Goal: Transaction & Acquisition: Purchase product/service

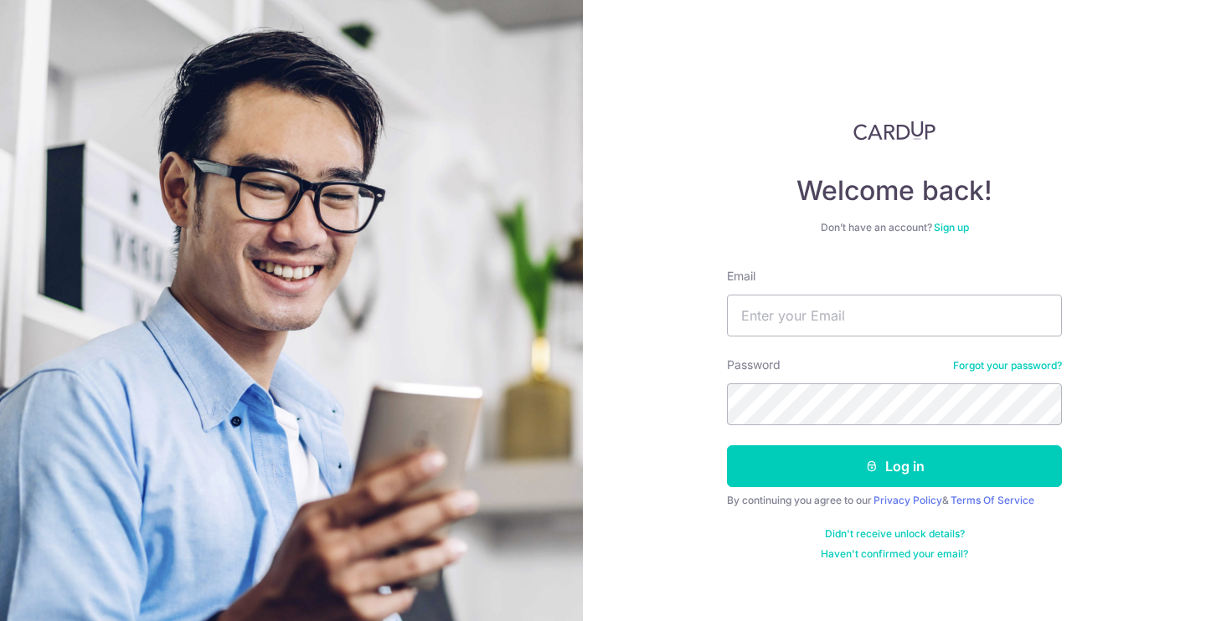
click at [651, 376] on div "Welcome back! Don’t have an account? Sign up Email Password Forgot your passwor…" at bounding box center [894, 310] width 623 height 621
click at [785, 314] on input "Email" at bounding box center [894, 316] width 335 height 42
type input "[EMAIL_ADDRESS][DOMAIN_NAME]"
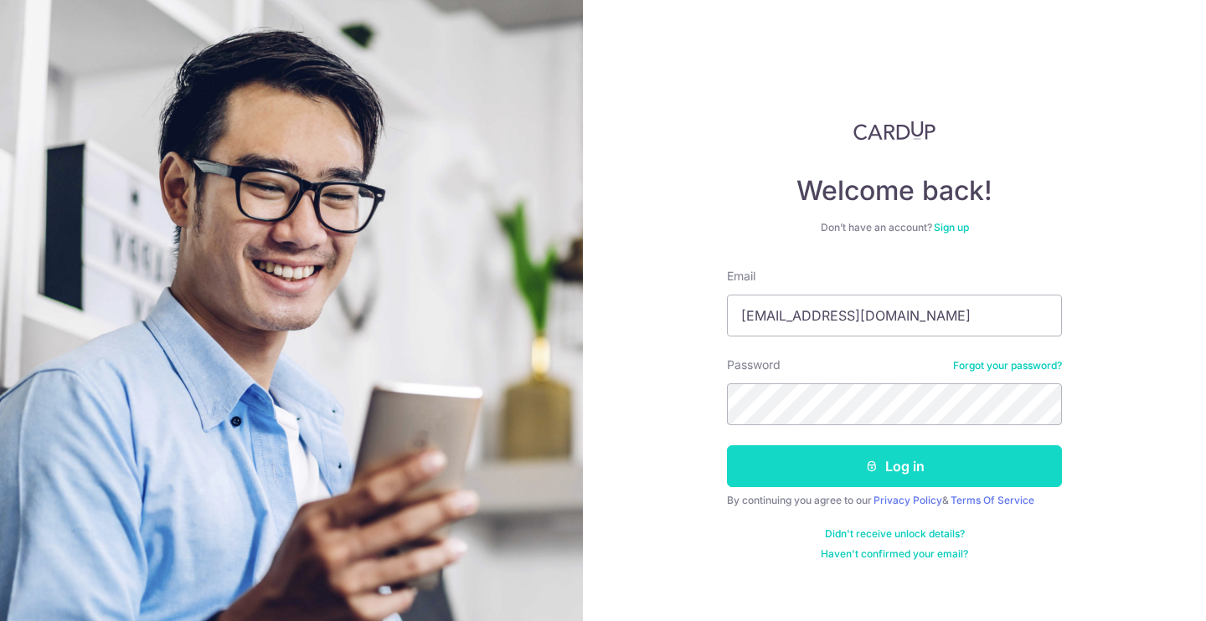
click at [849, 459] on button "Log in" at bounding box center [894, 466] width 335 height 42
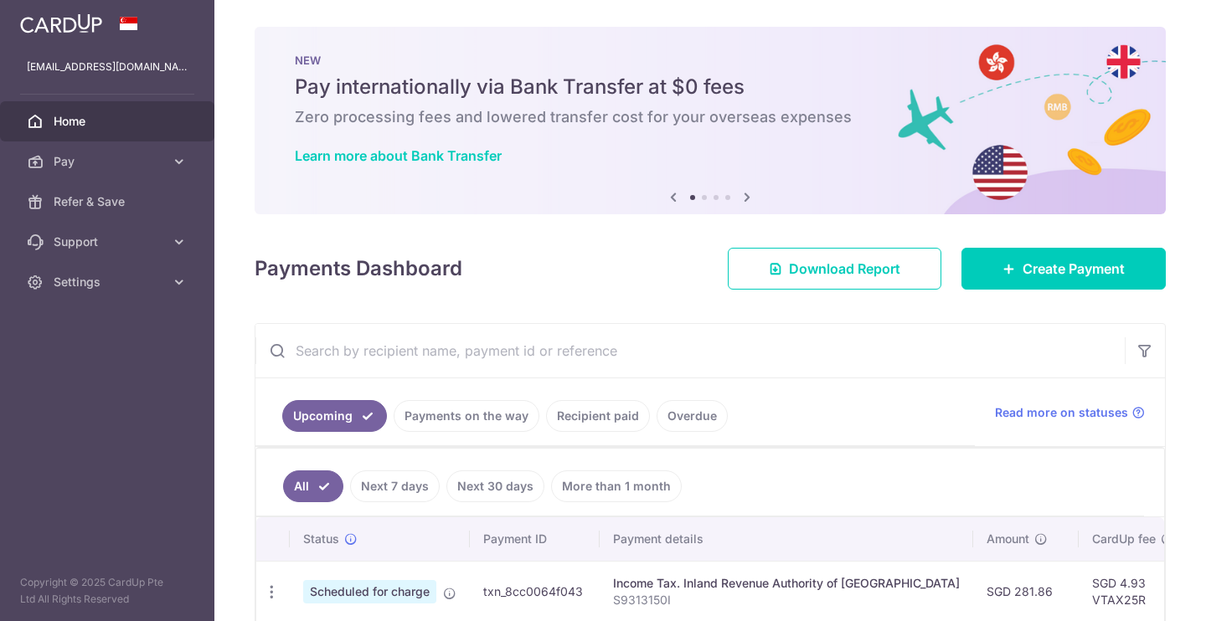
click at [89, 201] on span "Refer & Save" at bounding box center [109, 201] width 111 height 17
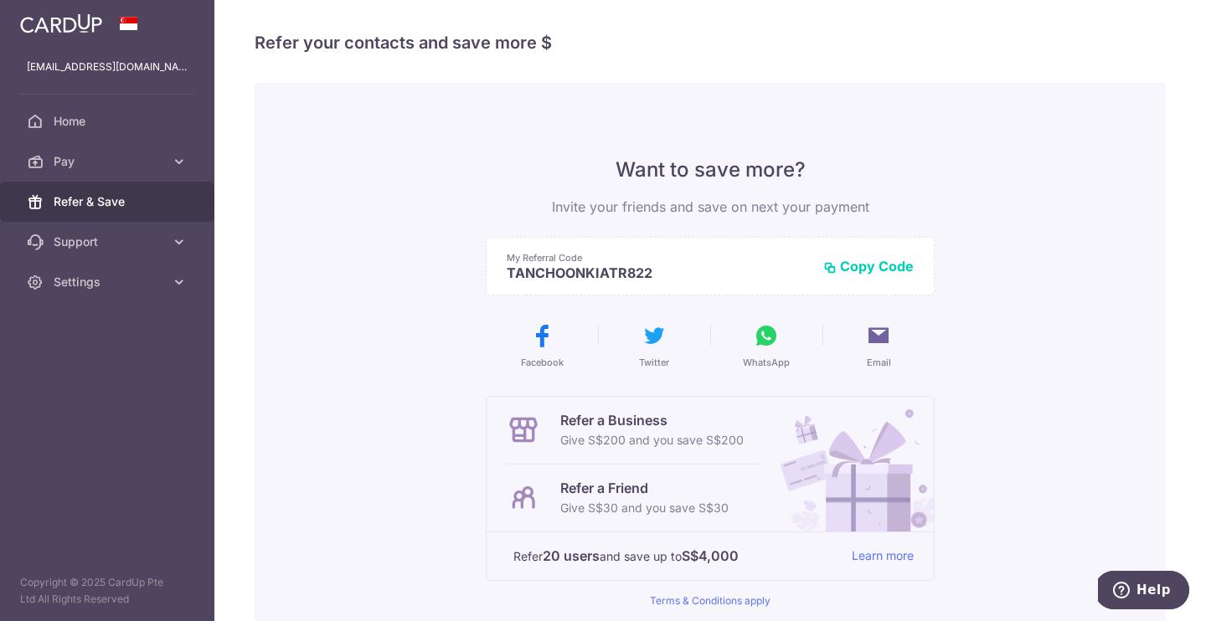
click at [853, 271] on button "Copy Code" at bounding box center [868, 266] width 90 height 17
click at [870, 559] on link "Learn more" at bounding box center [883, 556] width 62 height 21
click at [1112, 0] on div "× Invite your friends via email To Send Invitations Sample From CardUp Subject …" at bounding box center [709, 310] width 991 height 621
click at [108, 129] on span "Home" at bounding box center [109, 121] width 111 height 17
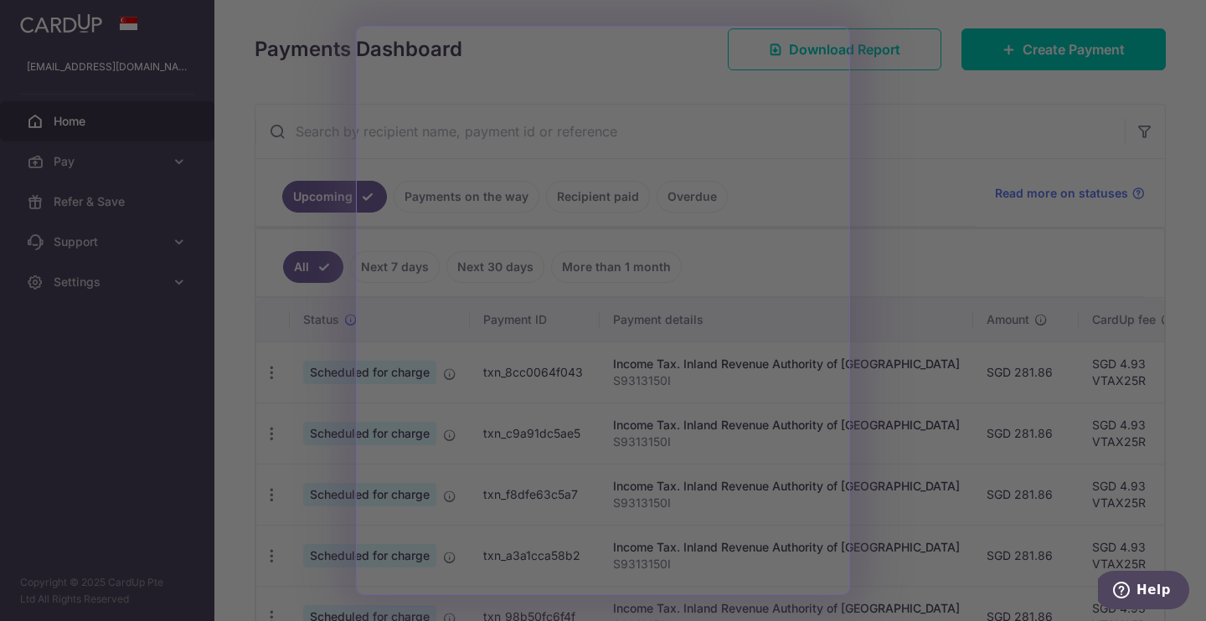
click at [892, 222] on div at bounding box center [608, 313] width 1217 height 627
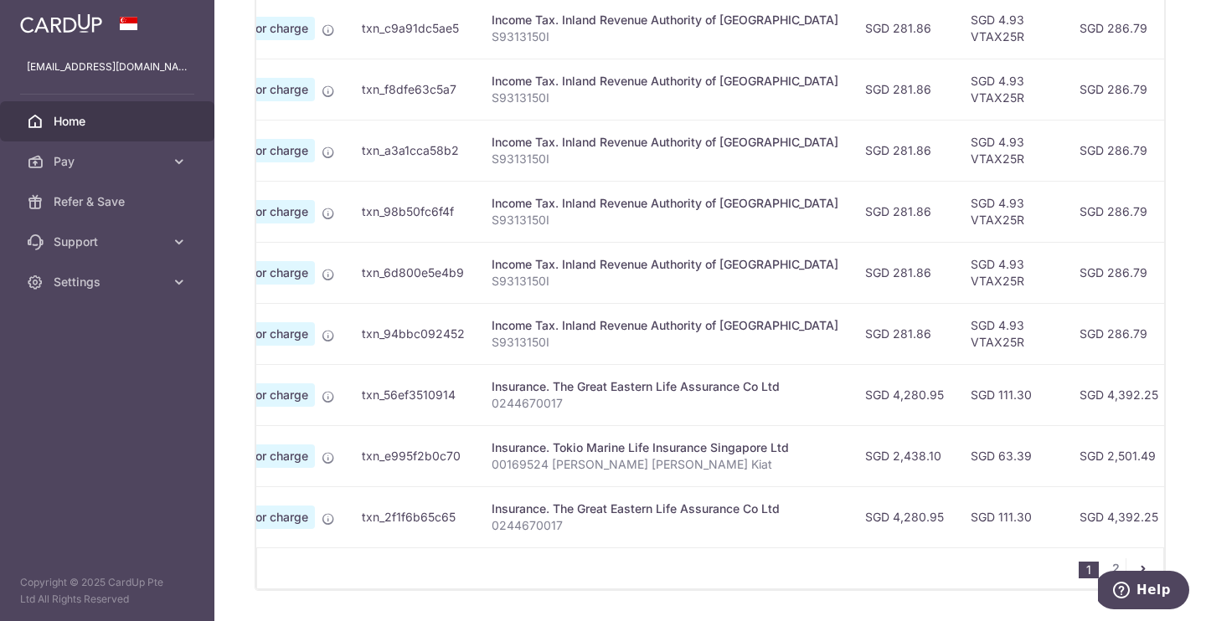
scroll to position [646, 0]
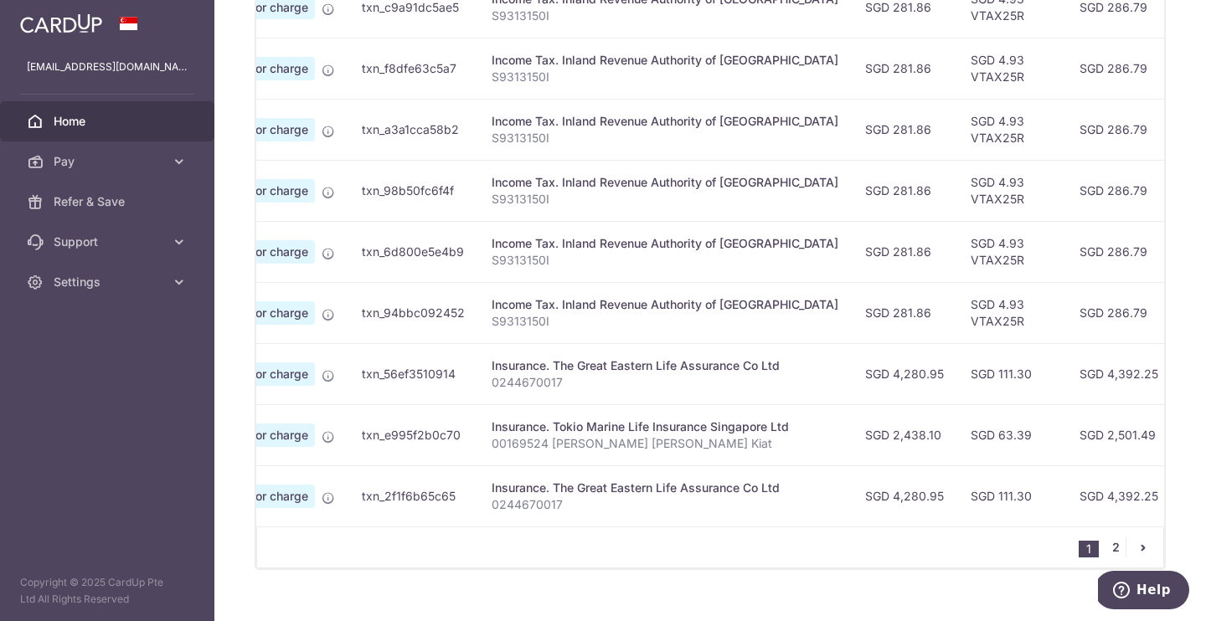
click at [1109, 553] on link "2" at bounding box center [1115, 548] width 20 height 20
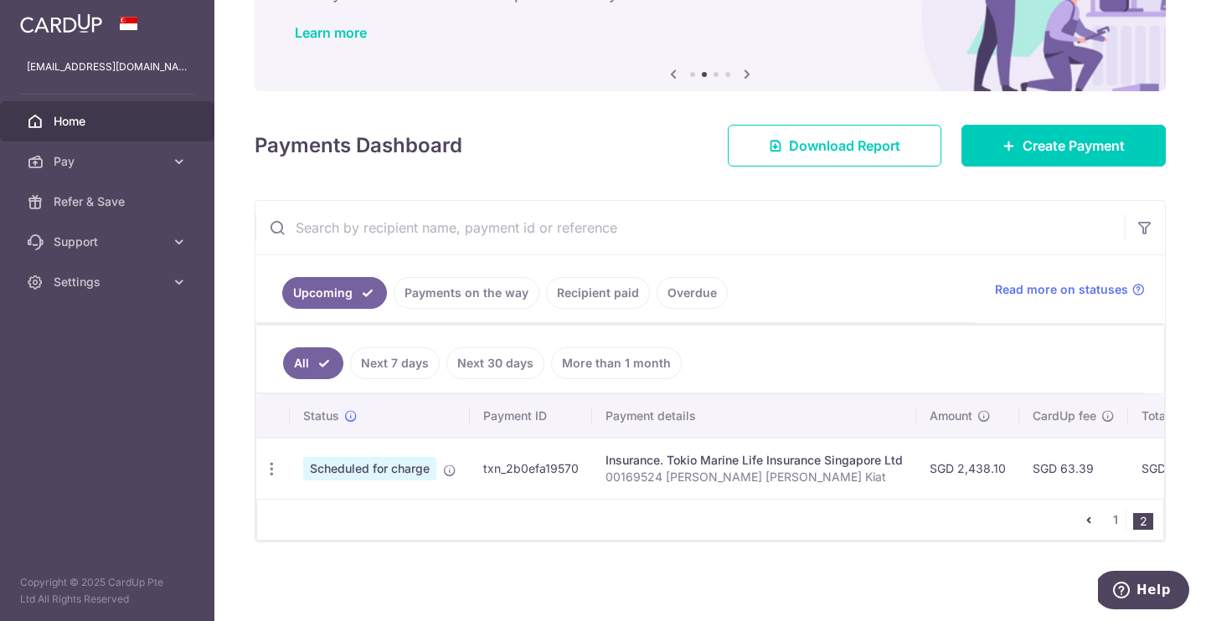
scroll to position [123, 0]
click at [596, 293] on link "Recipient paid" at bounding box center [598, 293] width 104 height 32
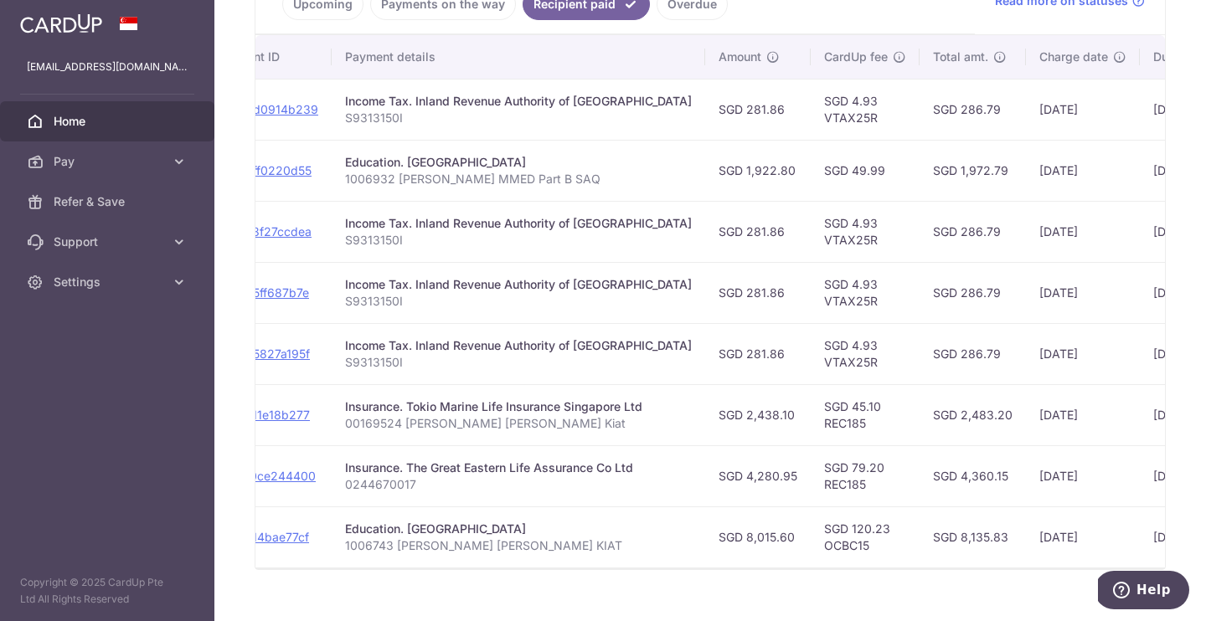
scroll to position [0, 217]
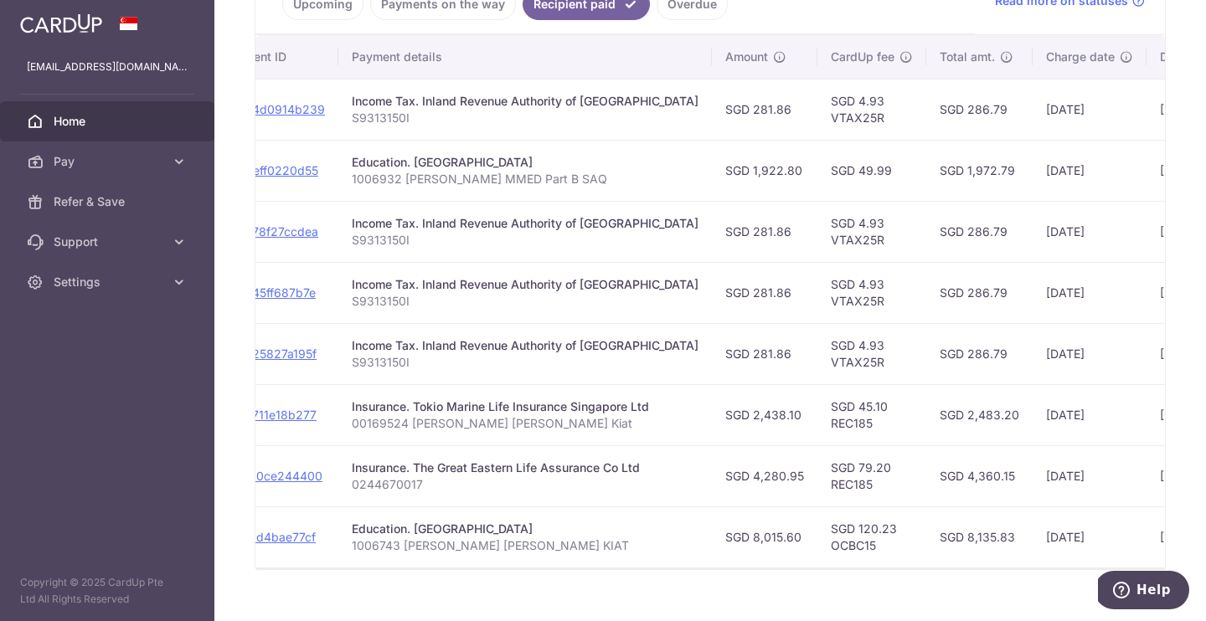
drag, startPoint x: 911, startPoint y: 353, endPoint x: 946, endPoint y: 353, distance: 35.2
click at [946, 353] on td "SGD 286.79" at bounding box center [979, 353] width 106 height 61
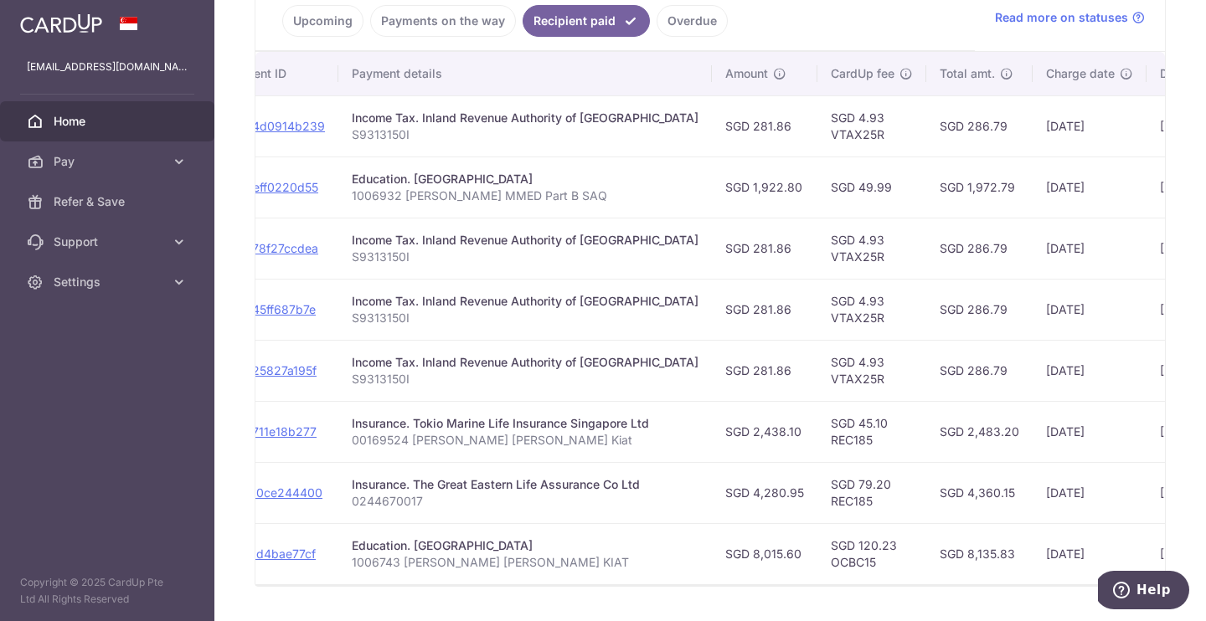
scroll to position [390, 0]
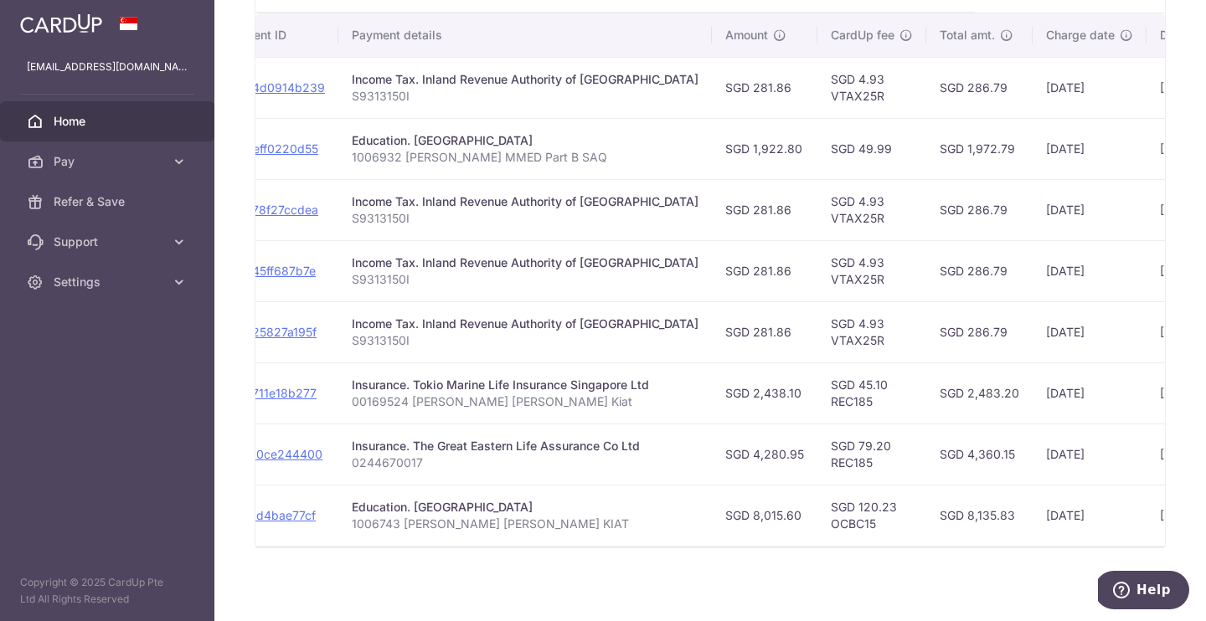
click at [946, 353] on td "SGD 286.79" at bounding box center [979, 331] width 106 height 61
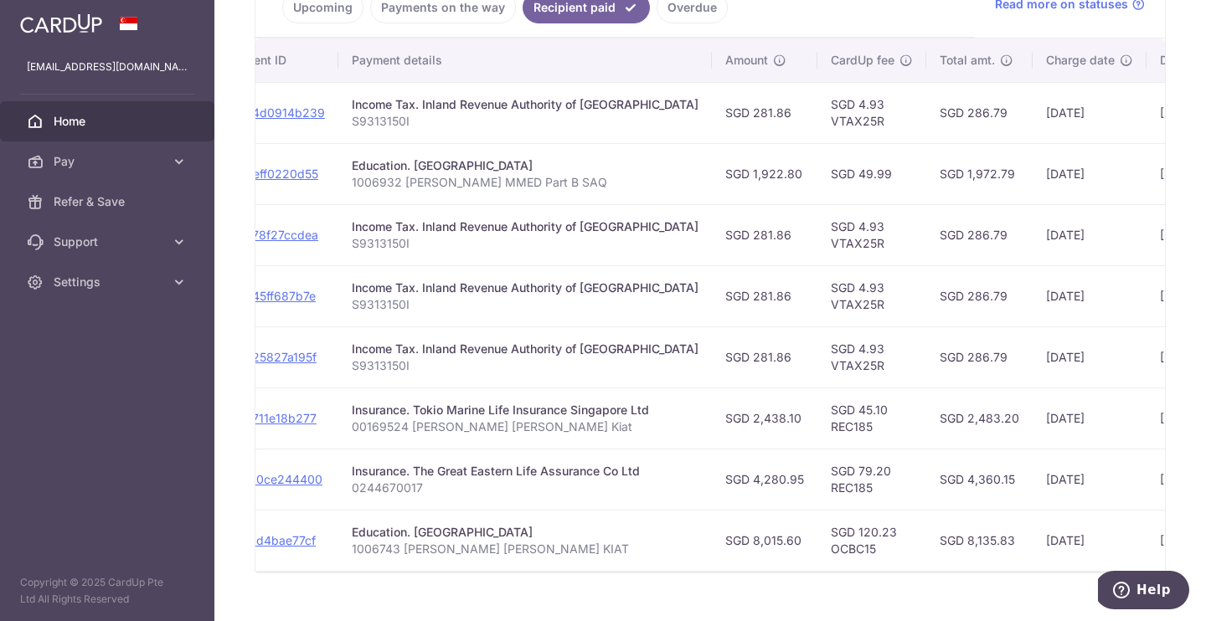
scroll to position [407, 0]
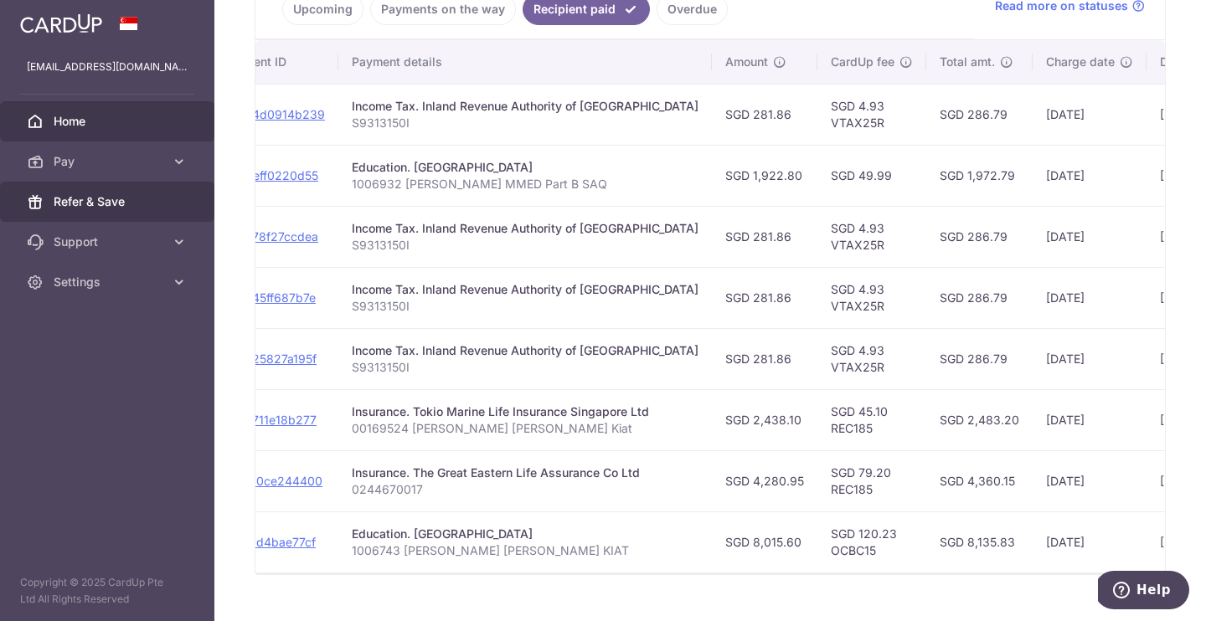
click at [128, 208] on span "Refer & Save" at bounding box center [109, 201] width 111 height 17
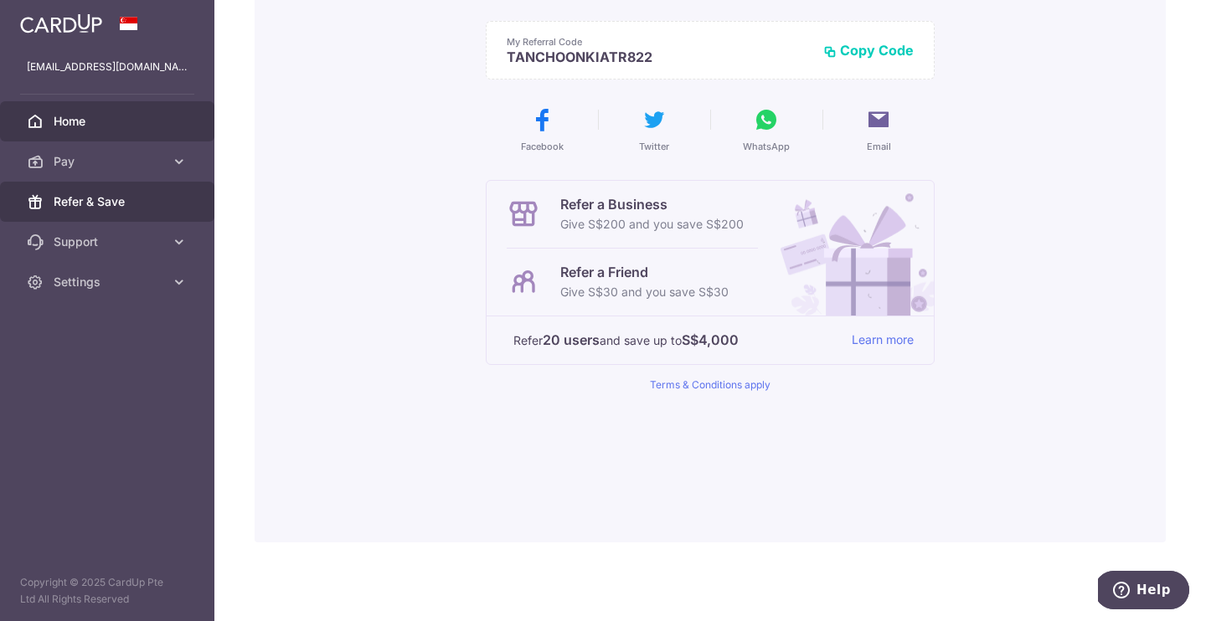
scroll to position [221, 0]
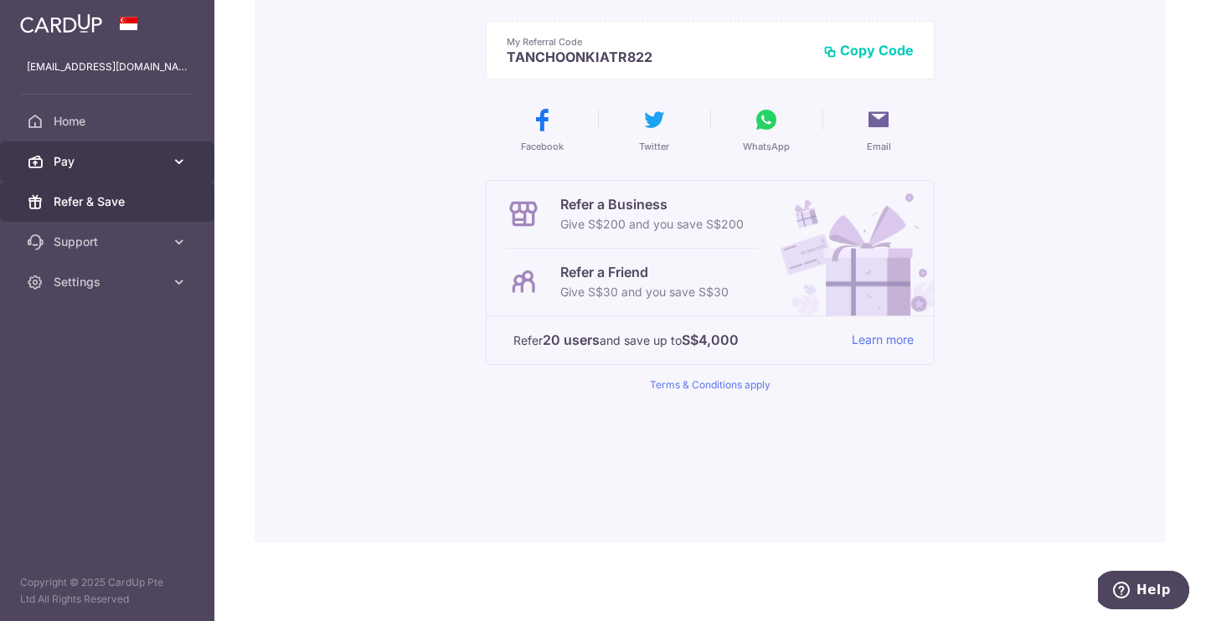
click at [181, 162] on icon at bounding box center [179, 161] width 17 height 17
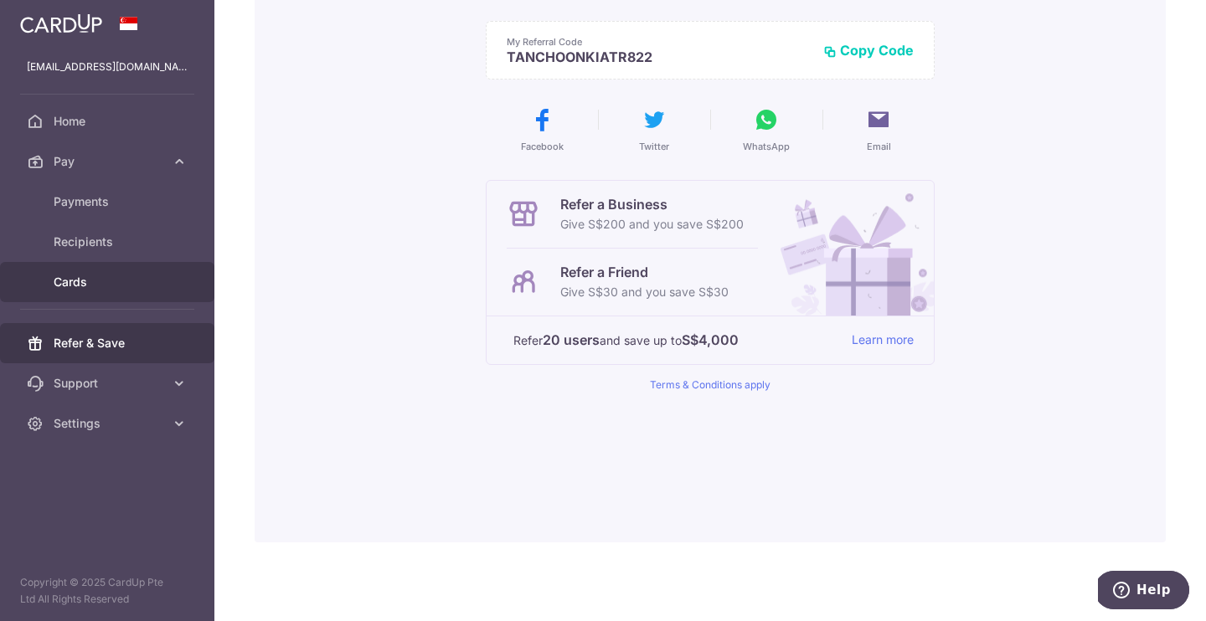
click at [110, 286] on span "Cards" at bounding box center [109, 282] width 111 height 17
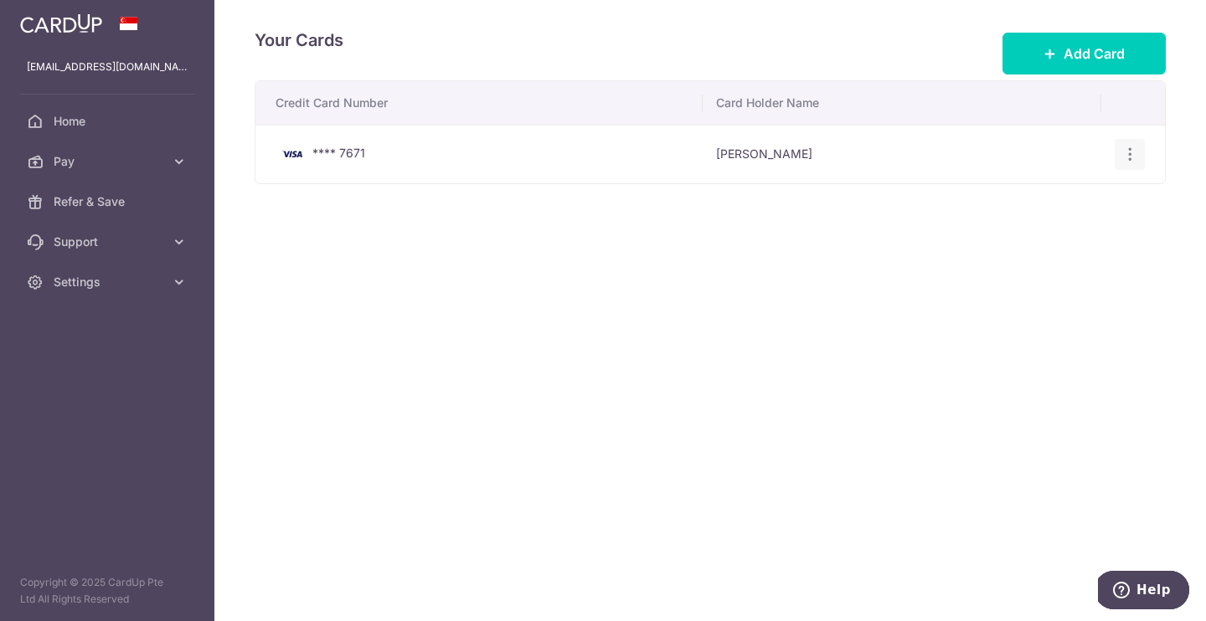
click at [1133, 158] on icon "button" at bounding box center [1130, 155] width 18 height 18
click at [579, 252] on div "Credit Card Number Card Holder Name **** 7671 Ryan Tan View/Edit Delete" at bounding box center [710, 184] width 911 height 208
click at [132, 164] on span "Pay" at bounding box center [109, 161] width 111 height 17
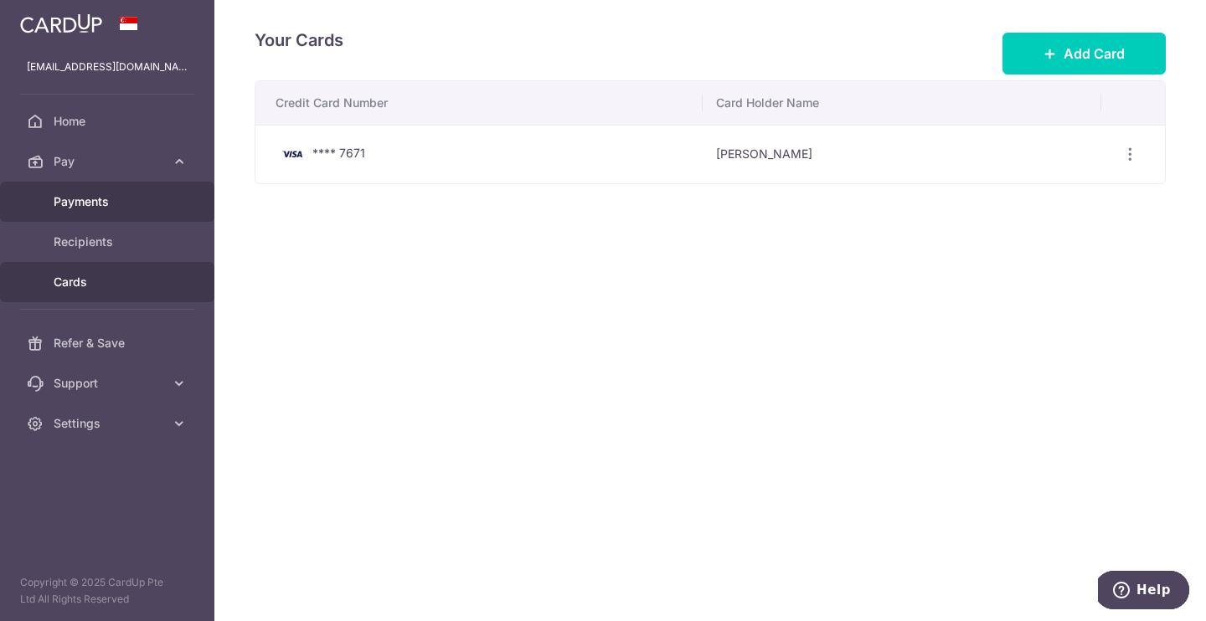
click at [115, 196] on span "Payments" at bounding box center [109, 201] width 111 height 17
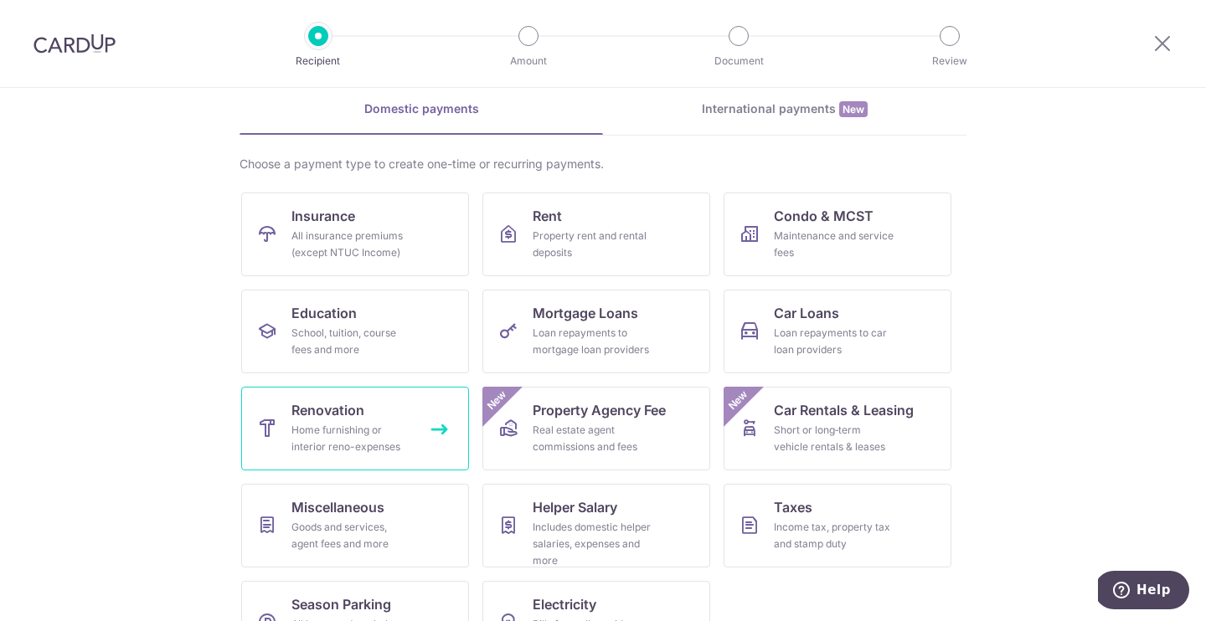
scroll to position [69, 0]
click at [327, 423] on link "Renovation Home furnishing or interior reno-expenses" at bounding box center [355, 431] width 228 height 84
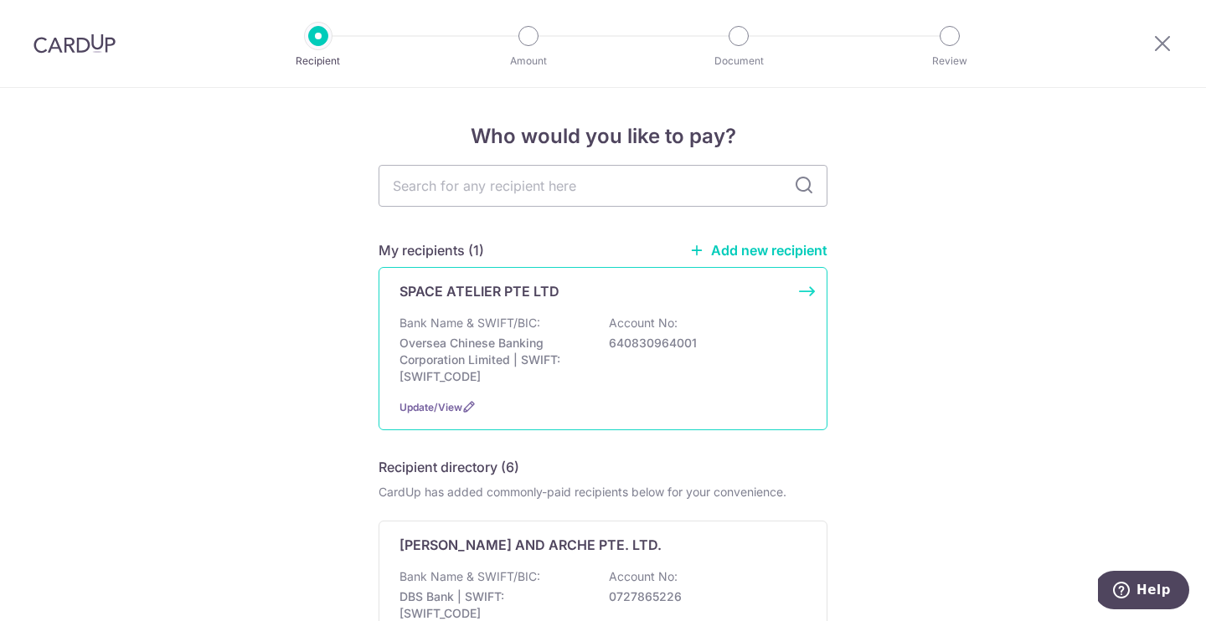
click at [515, 341] on p "Oversea Chinese Banking Corporation Limited | SWIFT: OCBCSGSGXXX" at bounding box center [493, 360] width 188 height 50
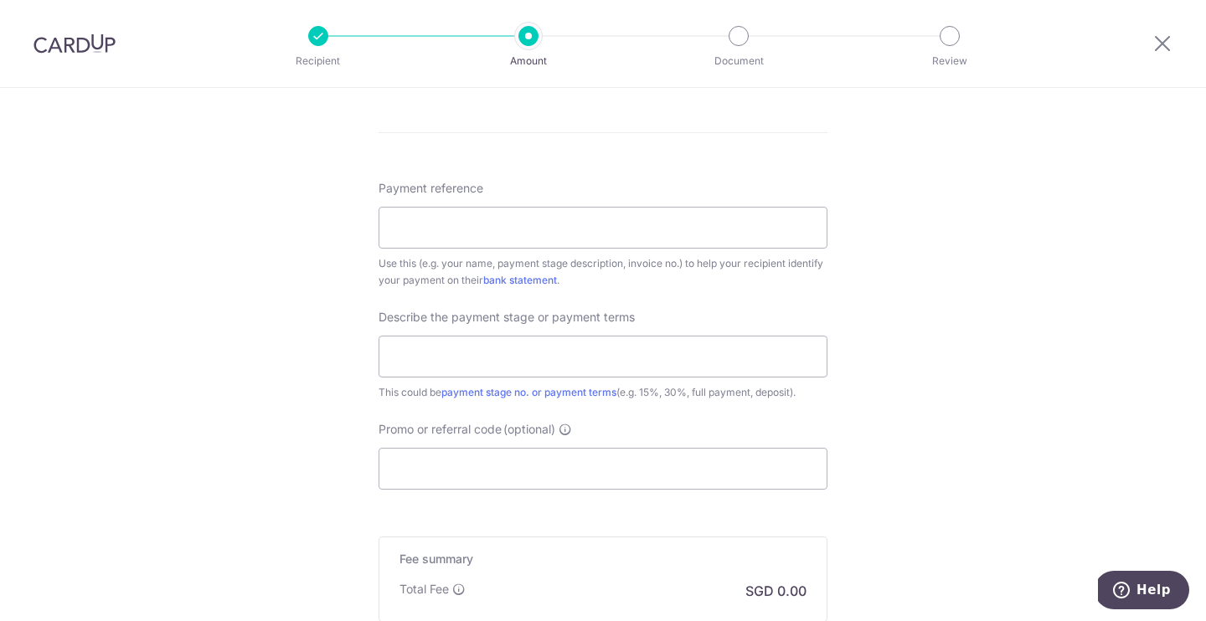
scroll to position [1094, 0]
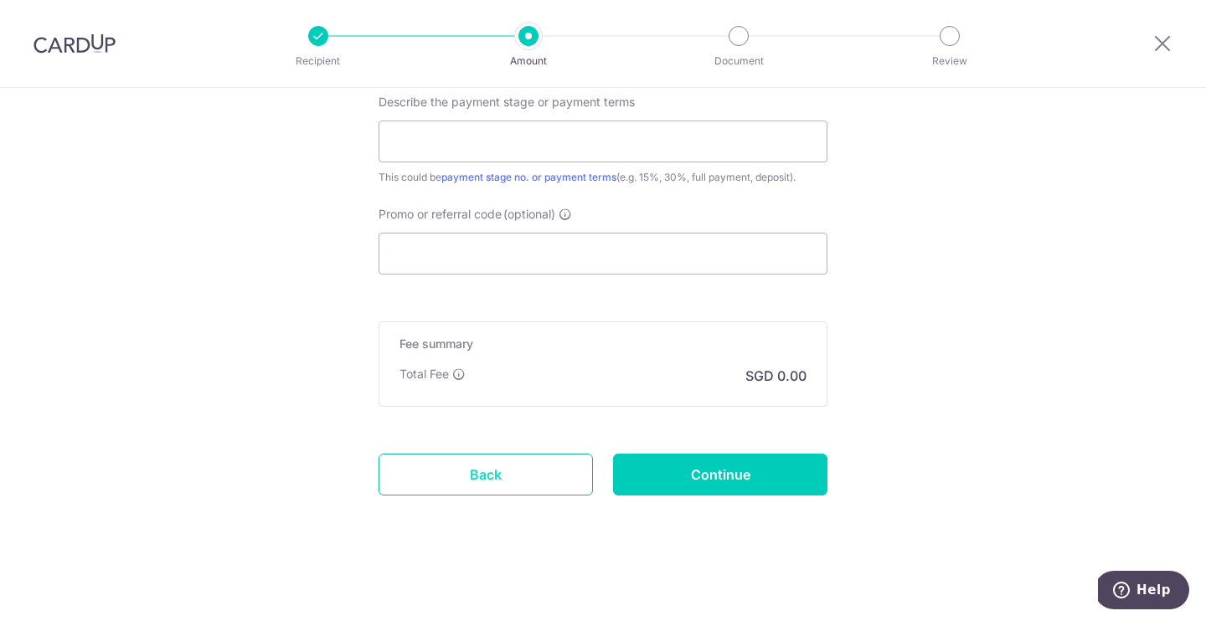
click at [530, 458] on link "Back" at bounding box center [485, 475] width 214 height 42
click at [512, 470] on link "Back" at bounding box center [485, 475] width 214 height 42
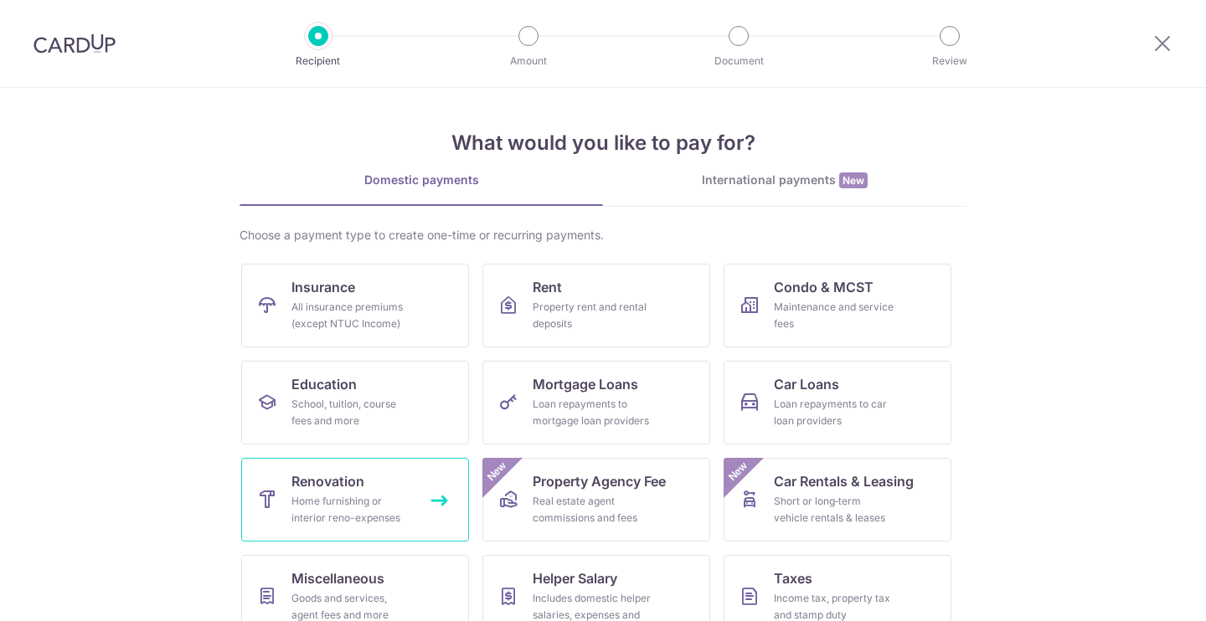
click at [342, 496] on div "Home furnishing or interior reno-expenses" at bounding box center [351, 509] width 121 height 33
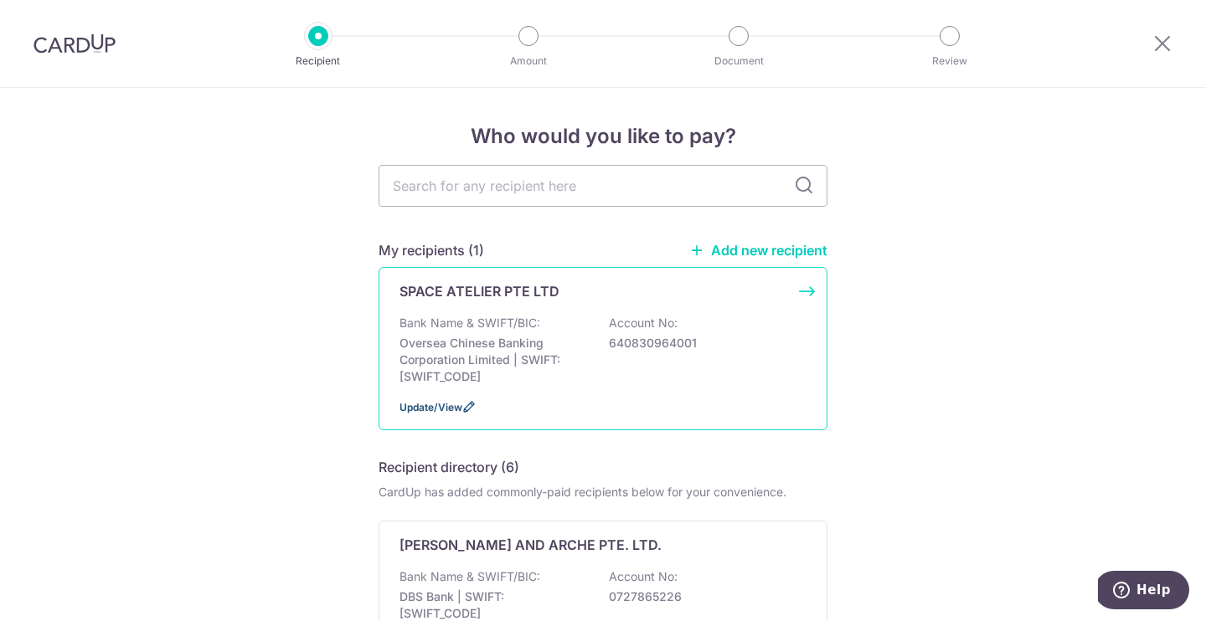
click at [450, 411] on span "Update/View" at bounding box center [430, 407] width 63 height 13
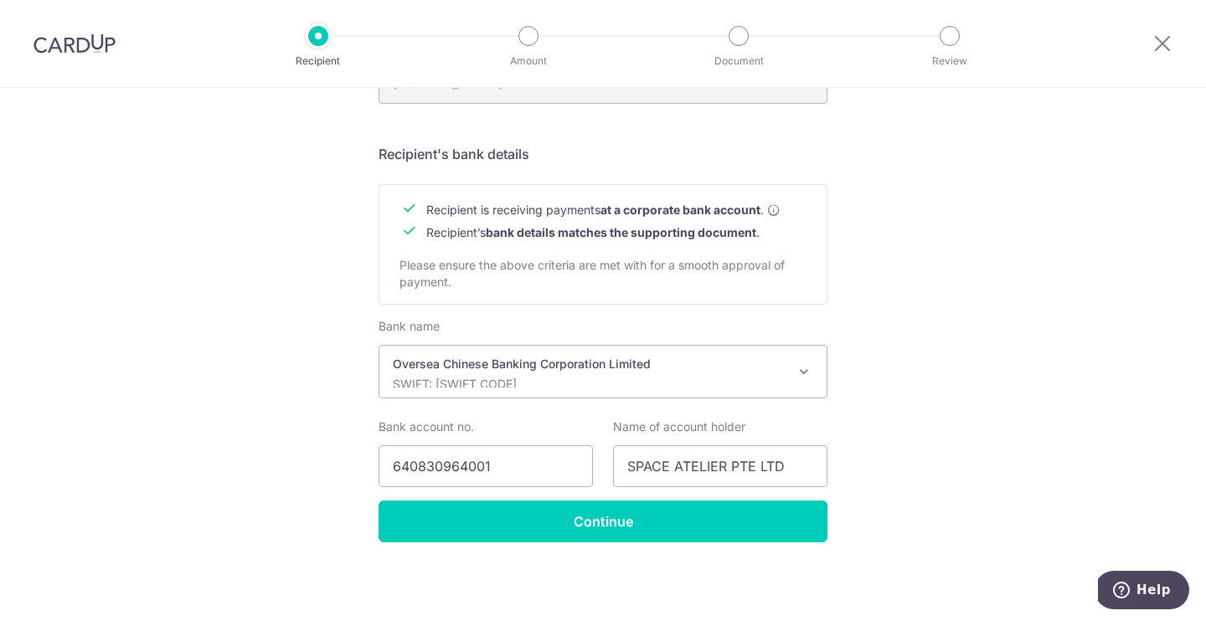
scroll to position [703, 0]
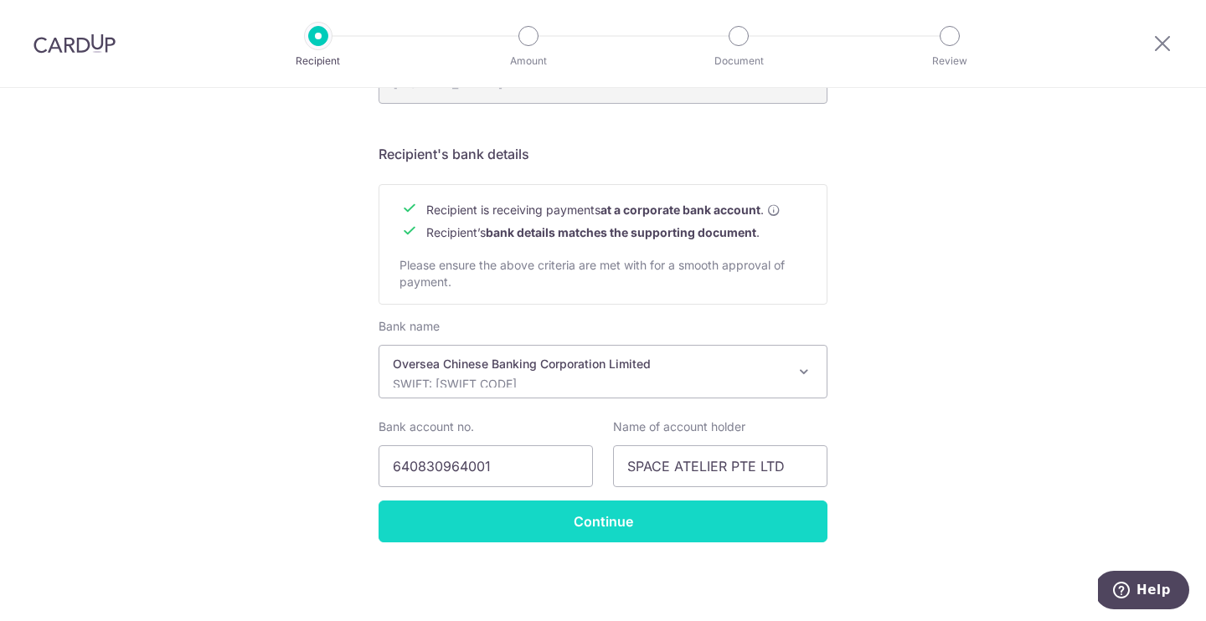
click at [605, 529] on input "Continue" at bounding box center [602, 522] width 449 height 42
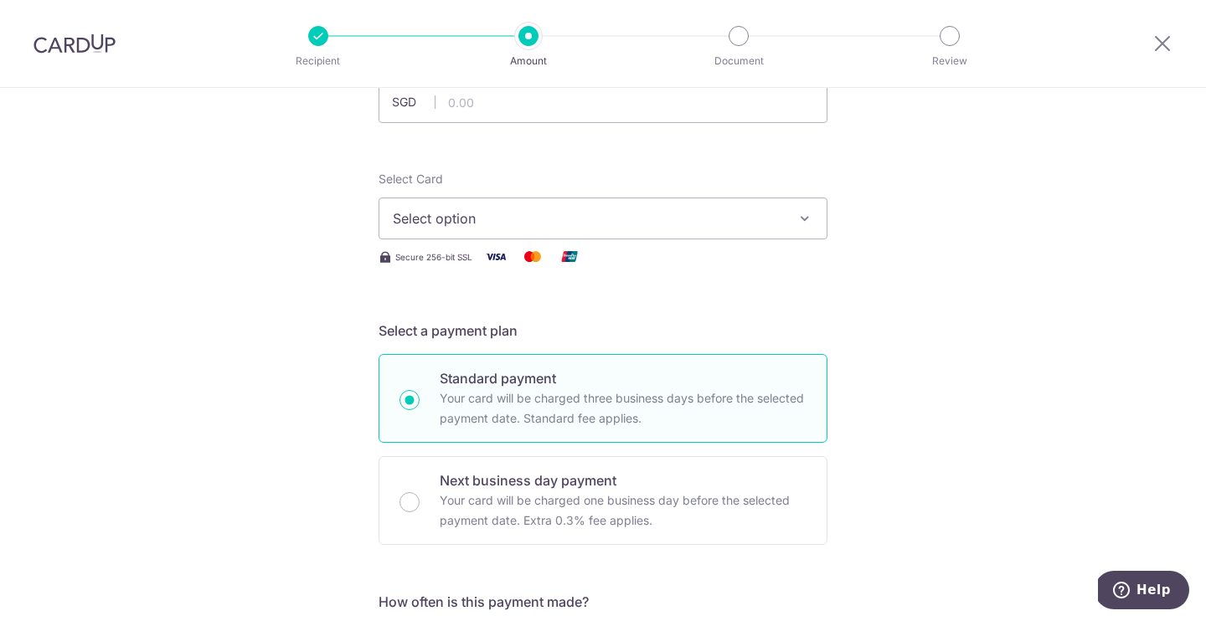
scroll to position [18, 0]
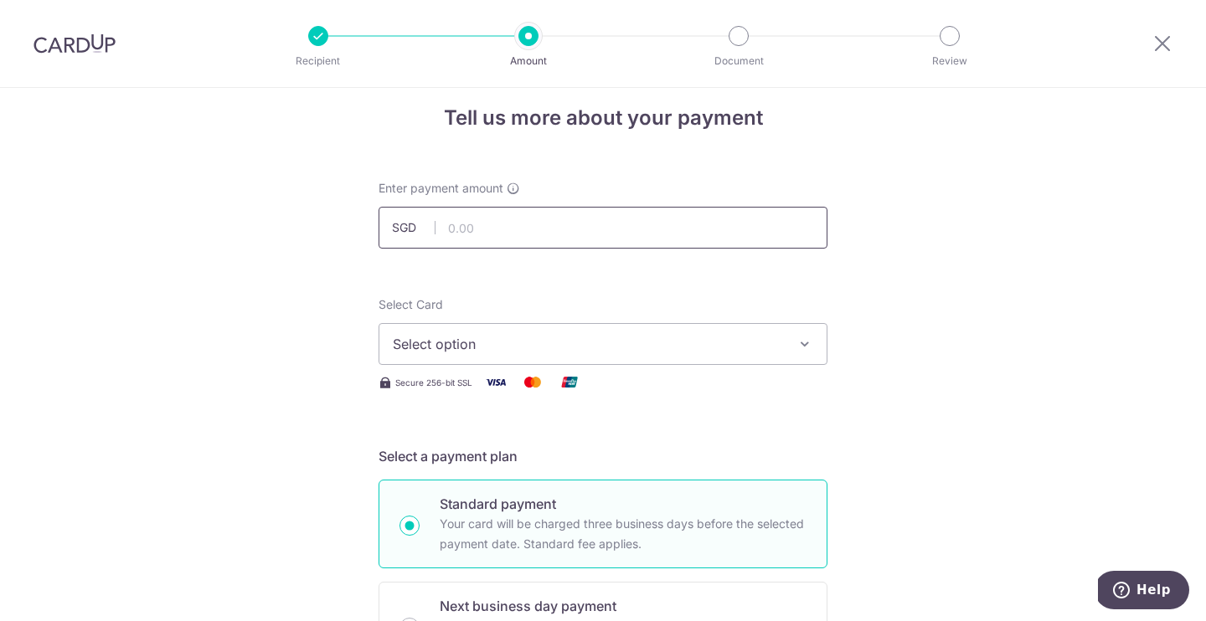
click at [501, 225] on input "text" at bounding box center [602, 228] width 449 height 42
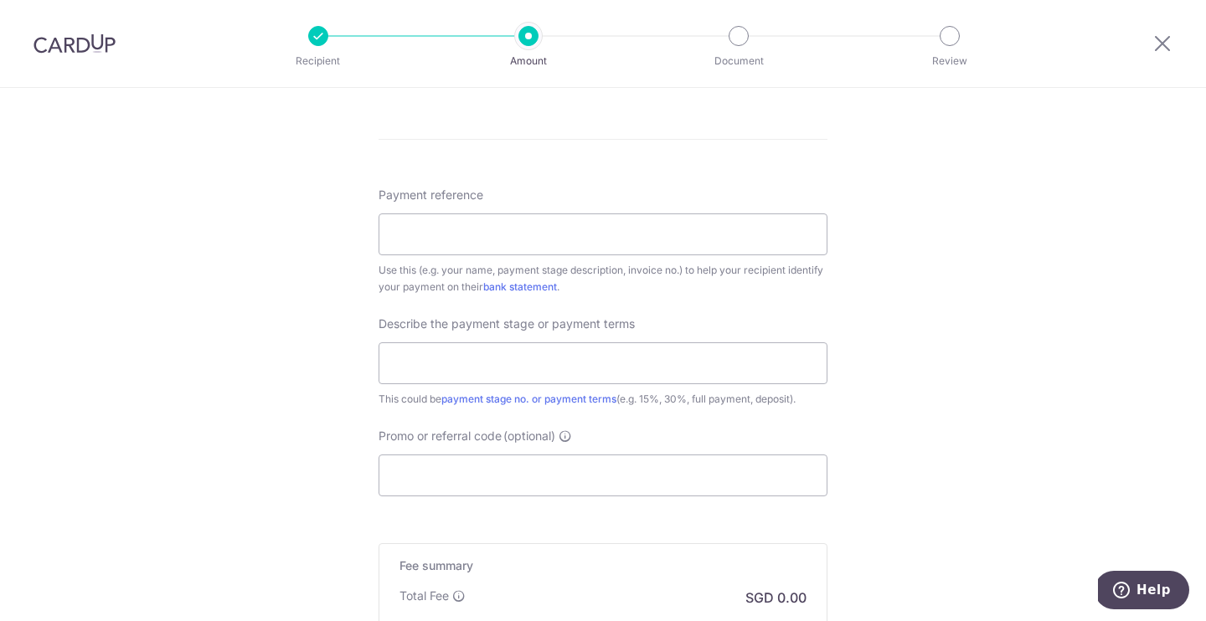
scroll to position [873, 0]
click at [497, 232] on input "Payment reference" at bounding box center [602, 233] width 449 height 42
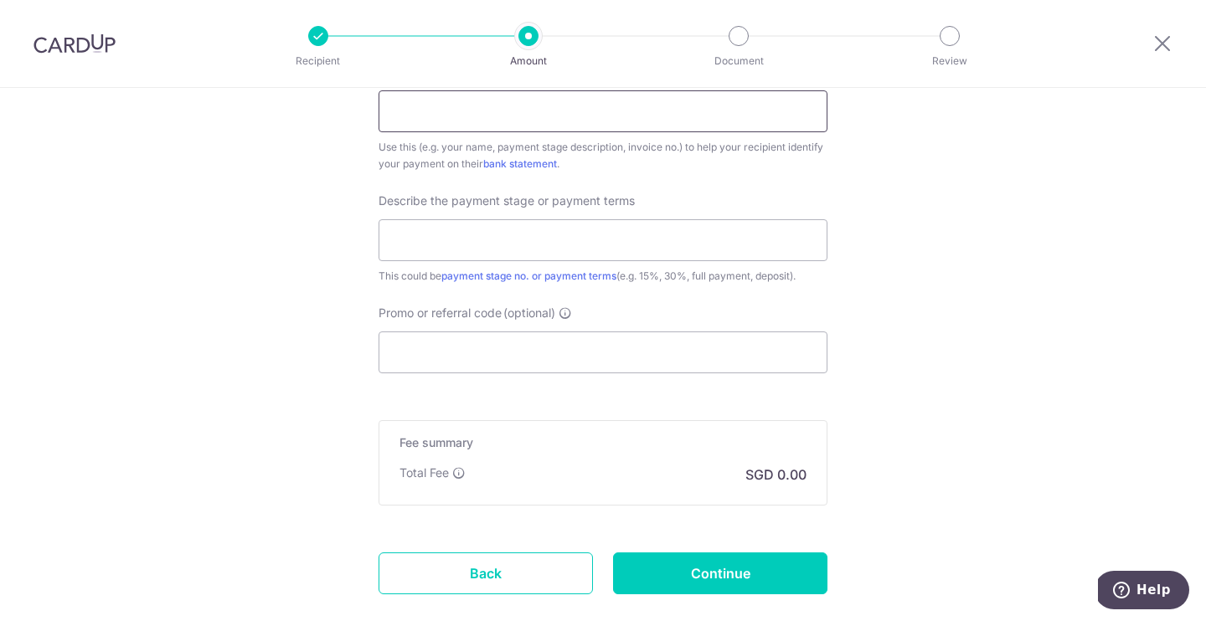
scroll to position [991, 0]
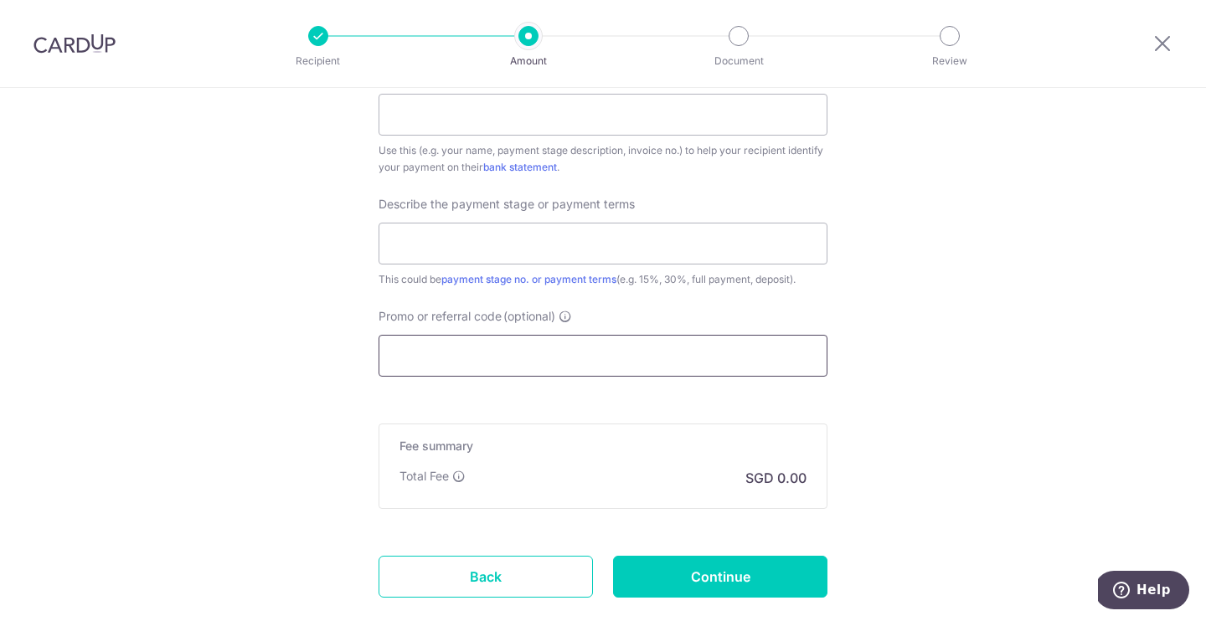
click at [642, 356] on input "Promo or referral code (optional)" at bounding box center [602, 356] width 449 height 42
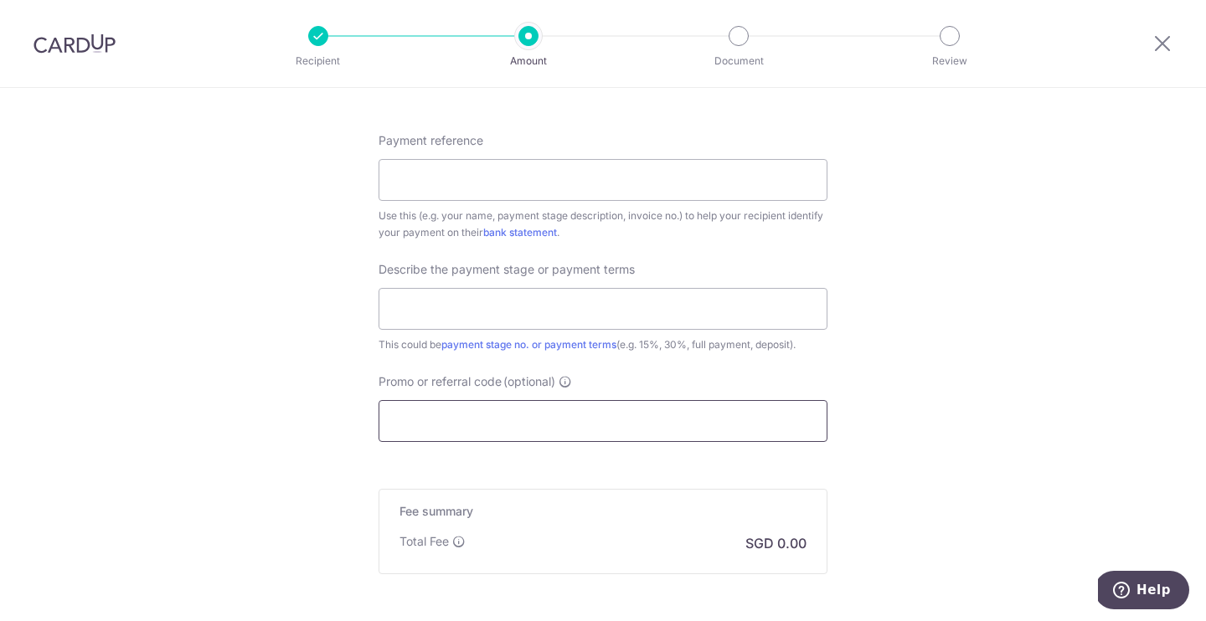
scroll to position [941, 0]
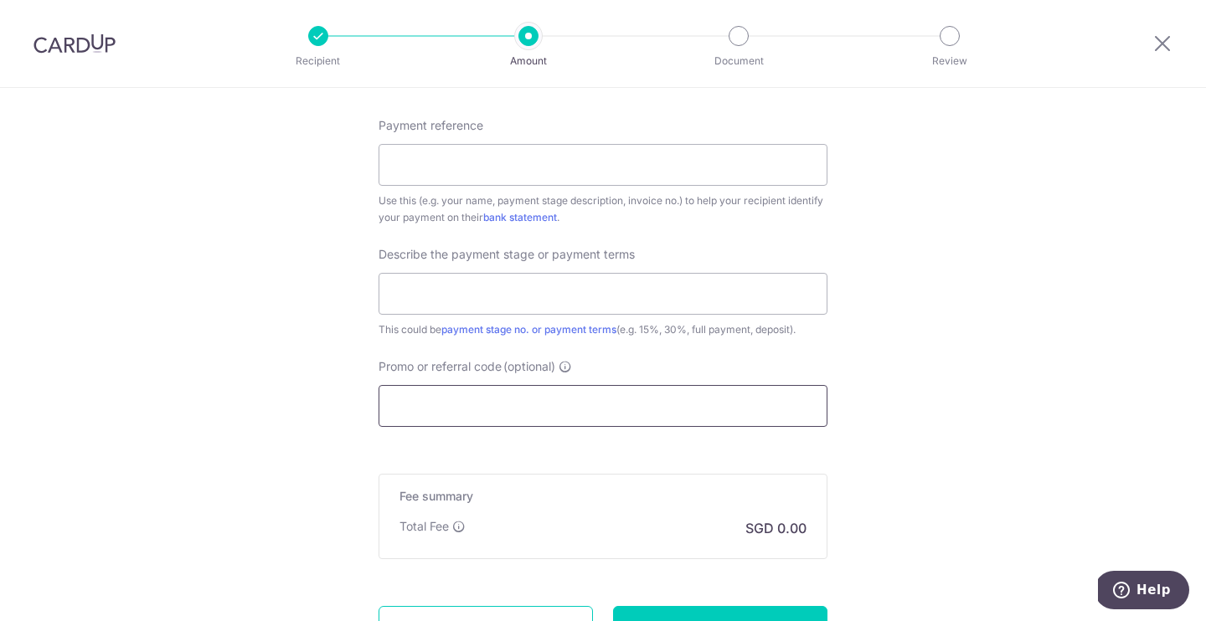
paste input "RENO25ONE"
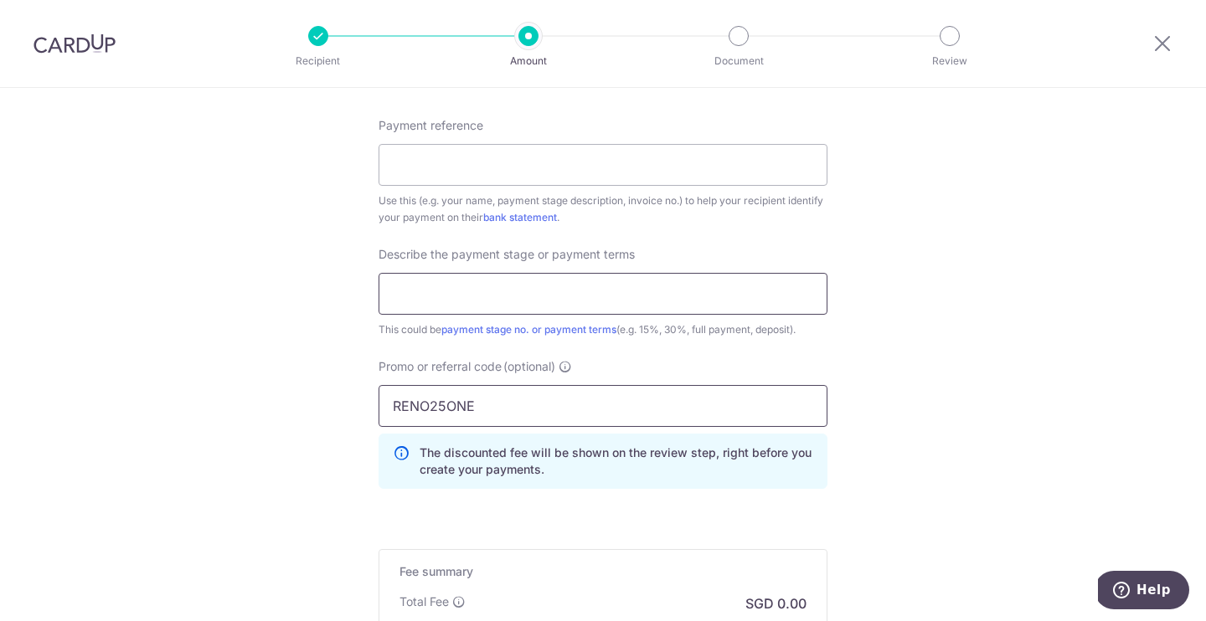
type input "RENO25ONE"
click at [513, 275] on div "Payment reference Use this (e.g. your name, payment stage description, invoice …" at bounding box center [602, 309] width 449 height 385
click at [513, 275] on form "Enter payment amount SGD Select Card Select option Add credit card Your Cards *…" at bounding box center [602, 13] width 449 height 1513
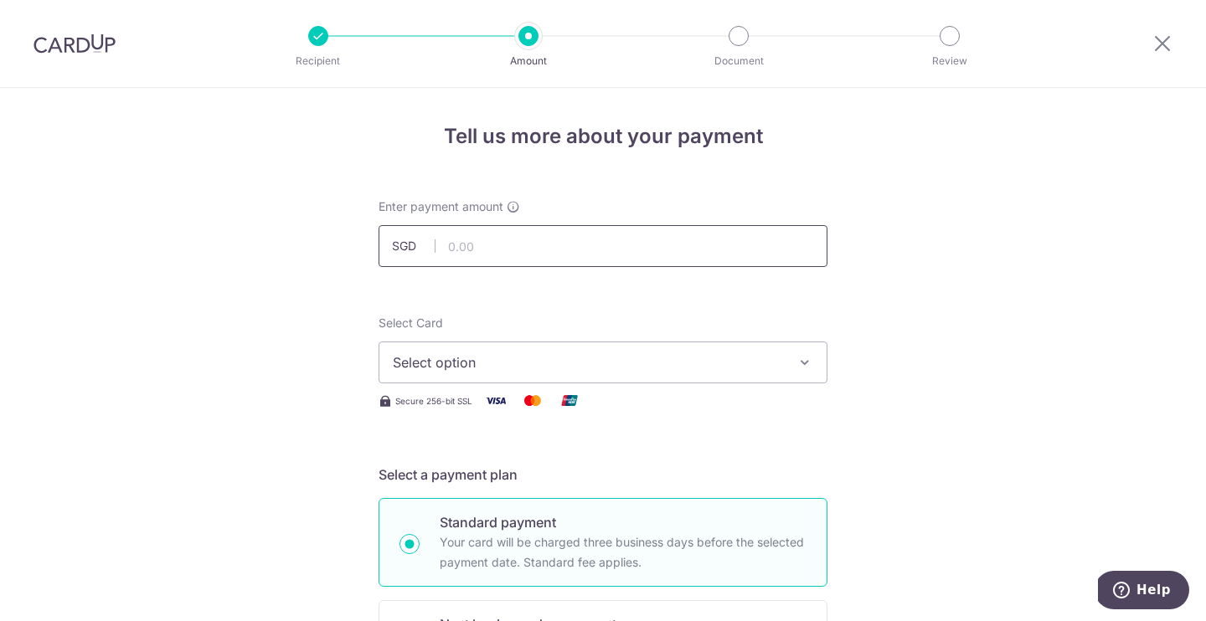
scroll to position [0, 0]
click at [471, 255] on input "text" at bounding box center [602, 246] width 449 height 42
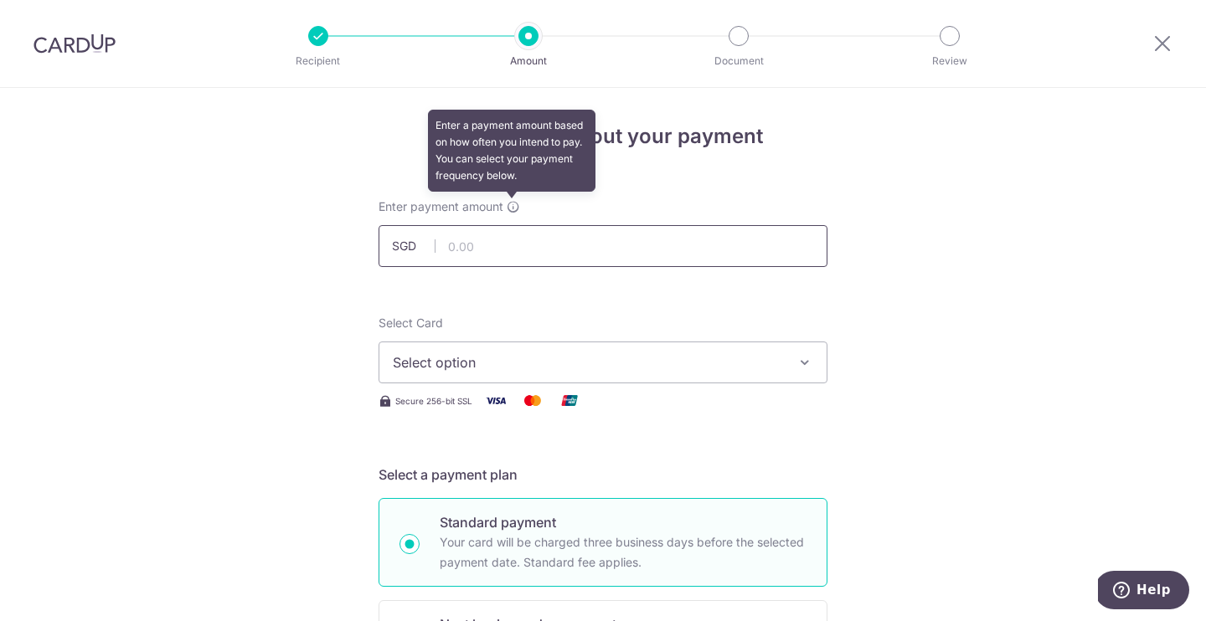
paste input "28,427.20"
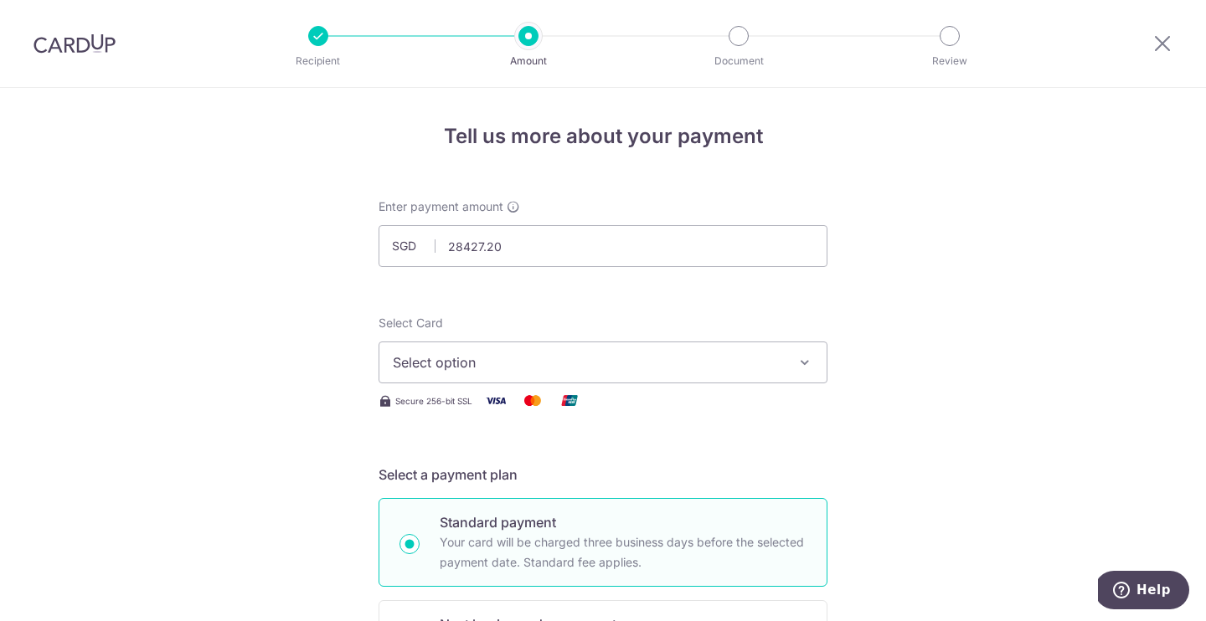
type input "28,427.20"
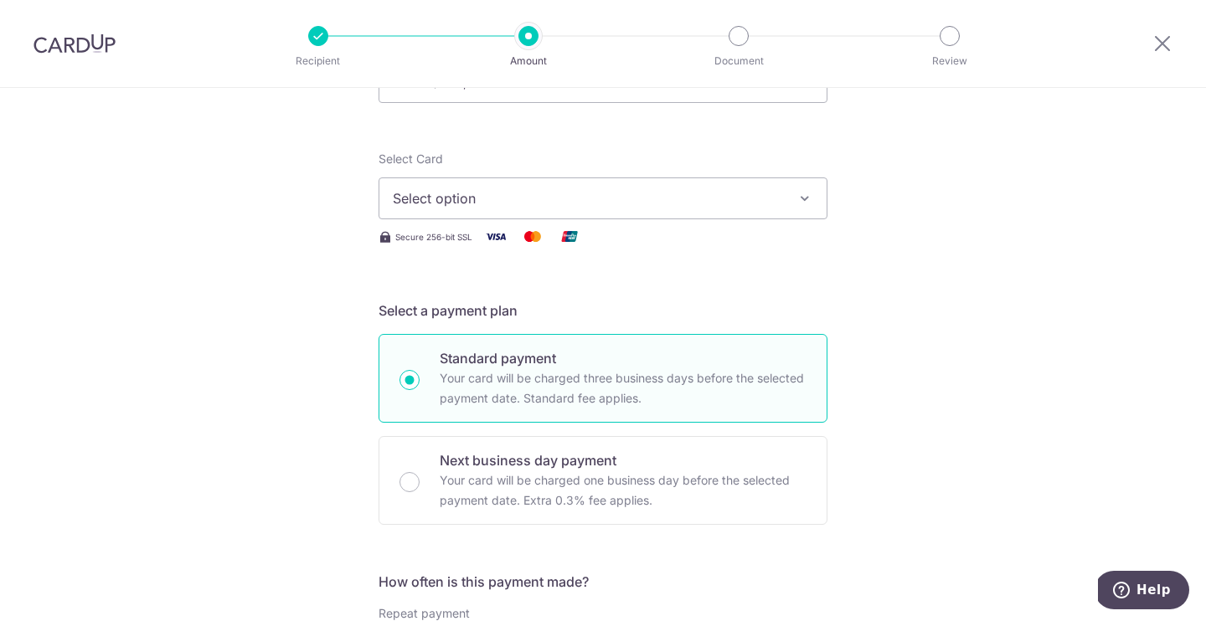
scroll to position [165, 0]
click at [785, 200] on button "Select option" at bounding box center [602, 198] width 449 height 42
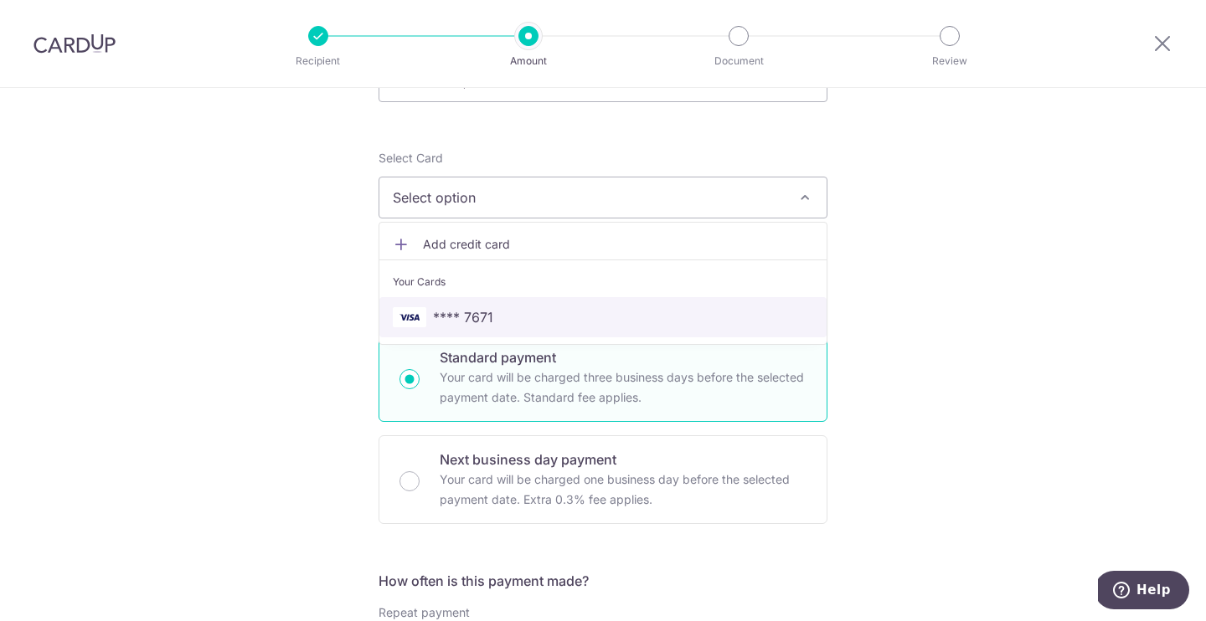
click at [619, 316] on span "**** 7671" at bounding box center [603, 317] width 420 height 20
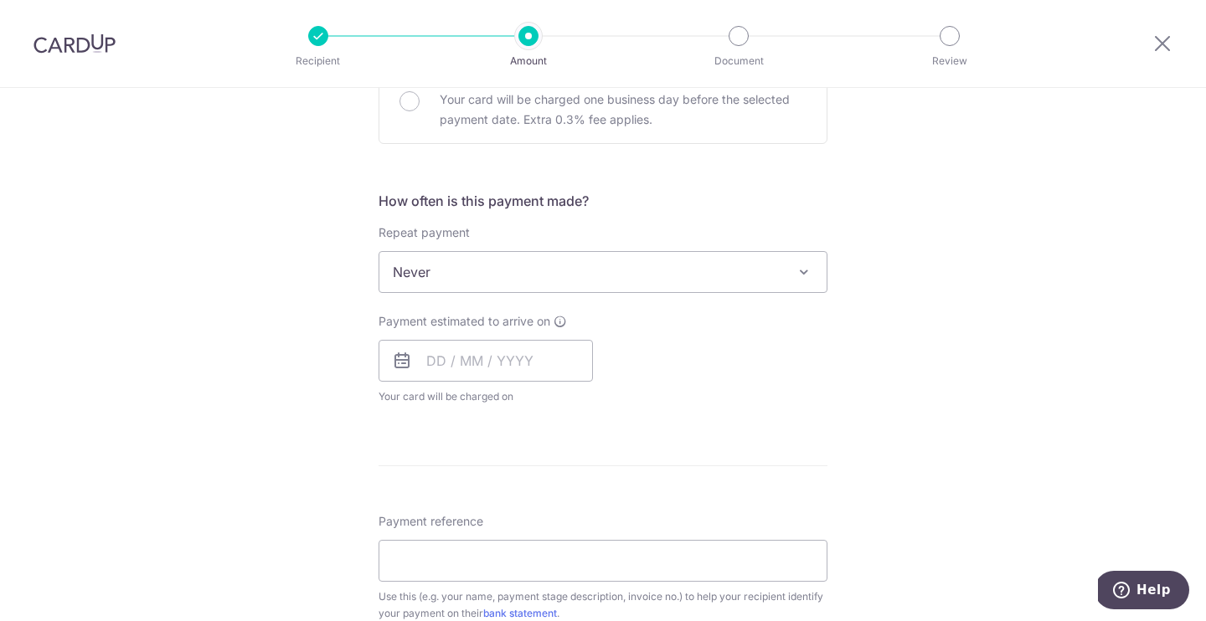
scroll to position [550, 0]
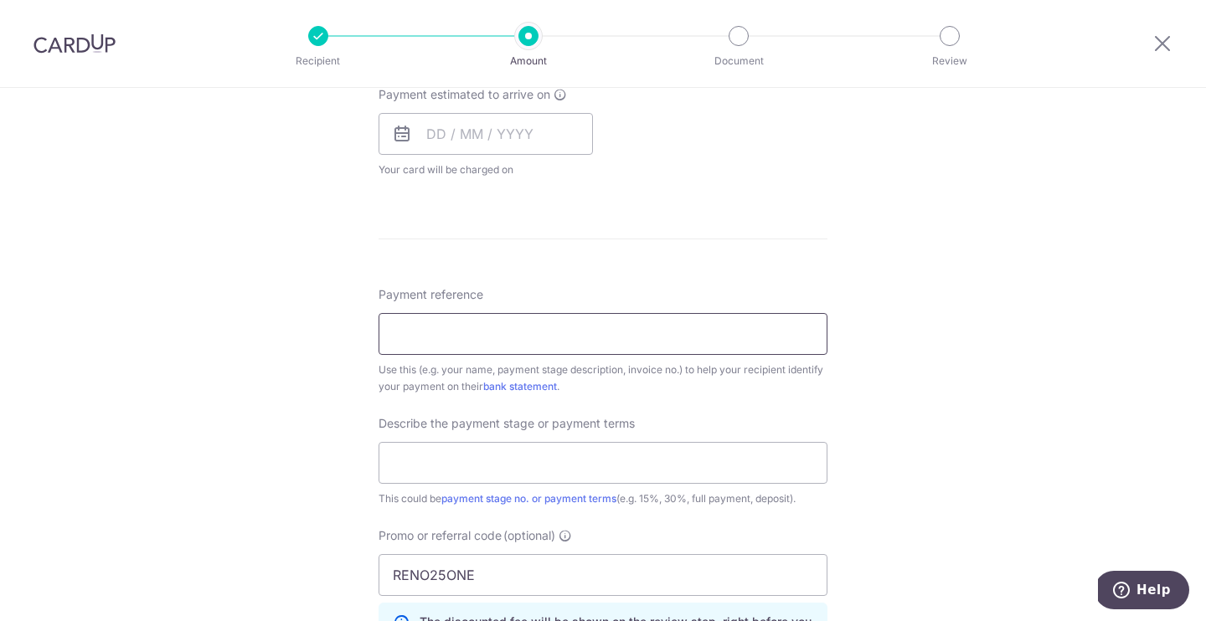
click at [679, 339] on input "Payment reference" at bounding box center [602, 334] width 449 height 42
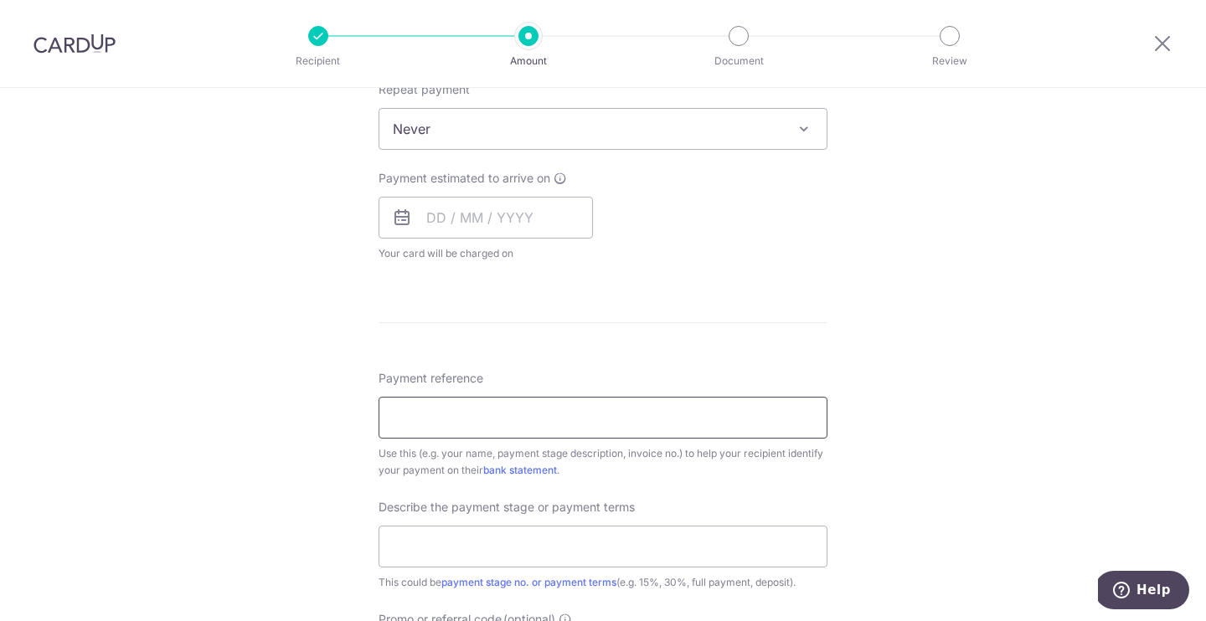
scroll to position [522, 0]
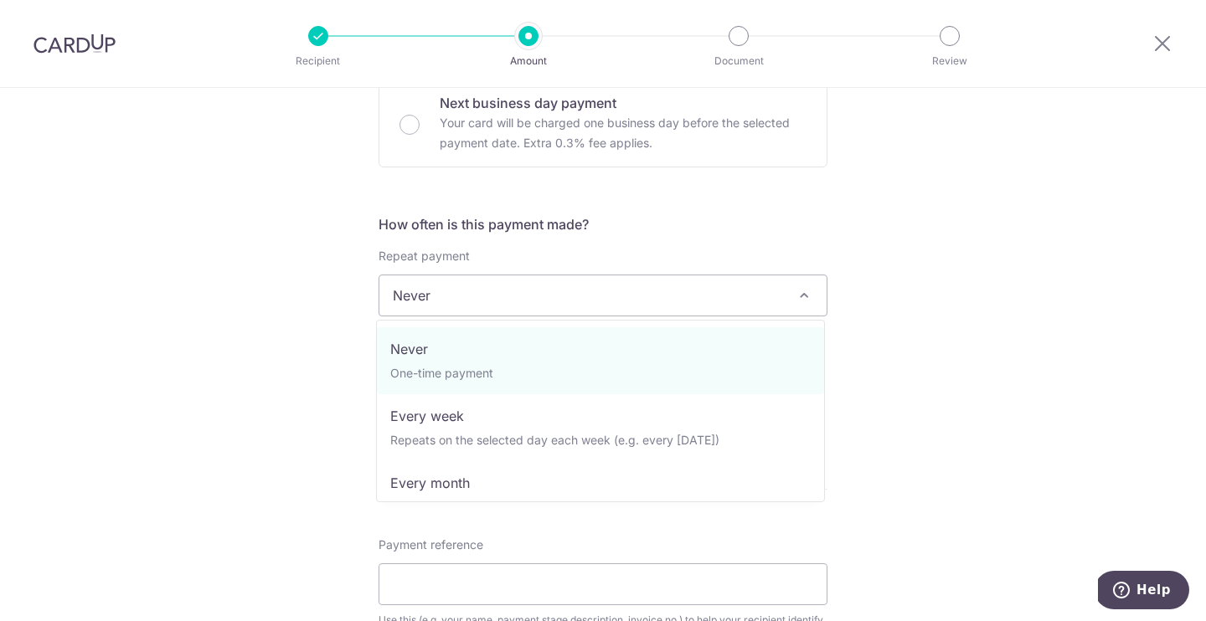
click at [685, 284] on span "Never" at bounding box center [602, 295] width 447 height 40
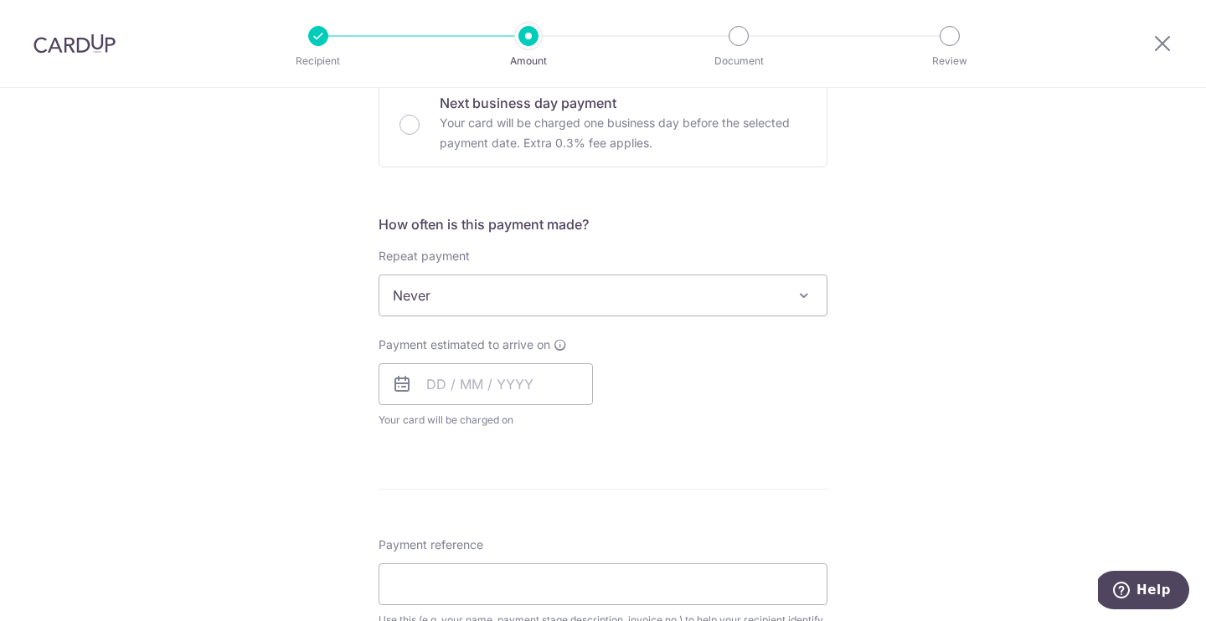
click at [724, 373] on div "Payment estimated to arrive on Your card will be charged on for the first payme…" at bounding box center [602, 383] width 469 height 92
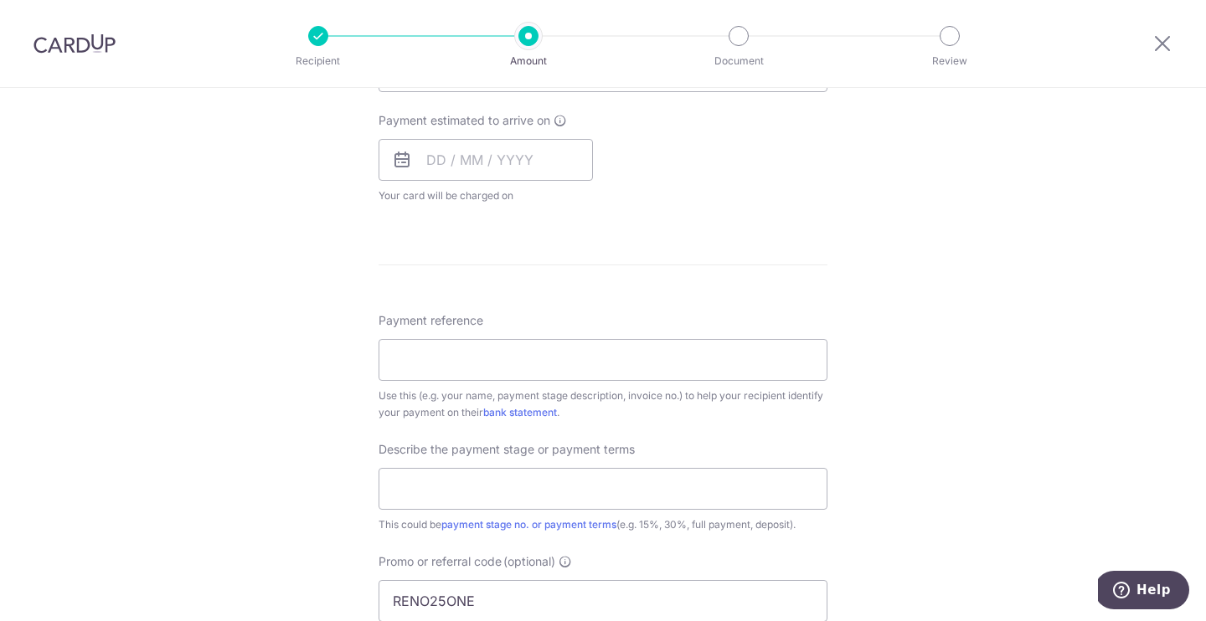
scroll to position [744, 0]
click at [708, 371] on input "Payment reference" at bounding box center [602, 363] width 449 height 42
paste input "SA-057-24-07"
drag, startPoint x: 419, startPoint y: 363, endPoint x: 382, endPoint y: 362, distance: 36.9
click at [382, 362] on input "Job ID SA-057-24-07, Manager: Franc" at bounding box center [602, 363] width 449 height 42
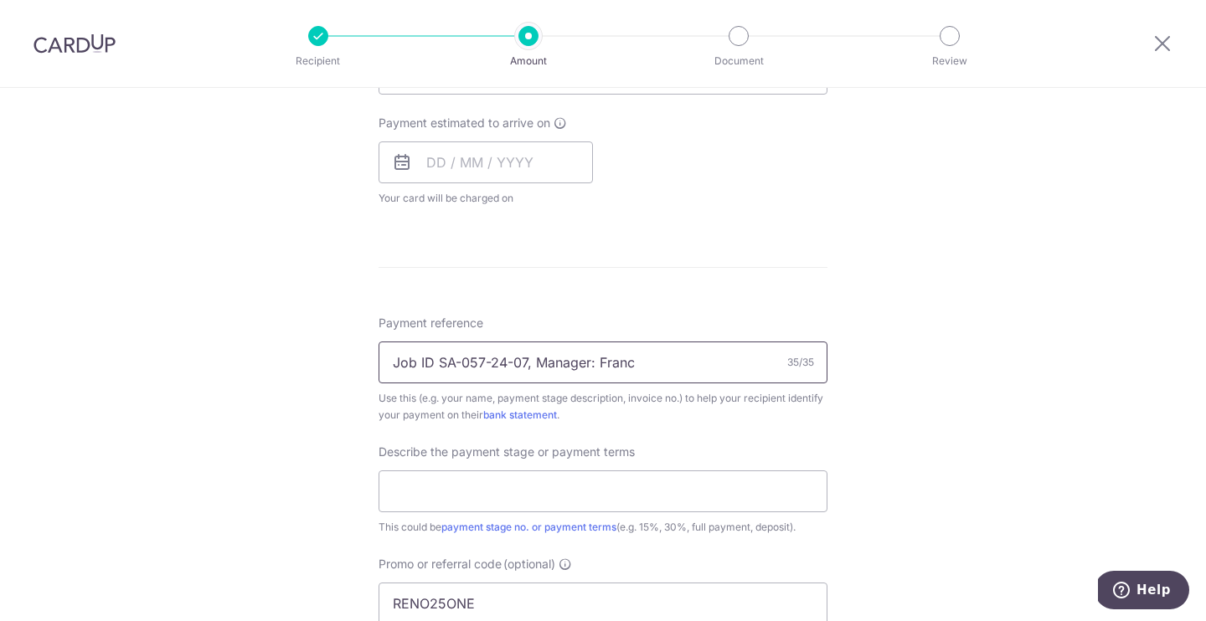
click at [382, 362] on input "Job ID SA-057-24-07, Manager: Franc" at bounding box center [602, 363] width 449 height 42
click at [595, 360] on input "Job ID SA-057-24-07, Manager: Franc" at bounding box center [602, 363] width 449 height 42
type input "Job ID SA-057-24-07, PM Francis"
click at [913, 378] on div "Tell us more about your payment Enter payment amount SGD 28,427.20 28427.20 Sel…" at bounding box center [603, 195] width 1206 height 1702
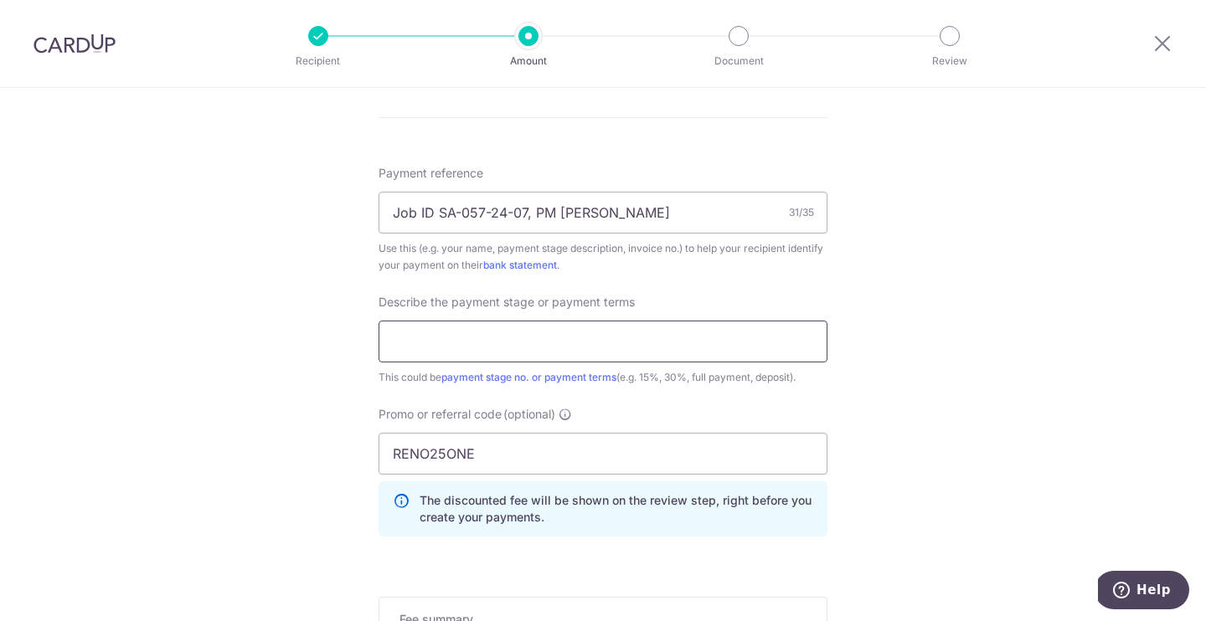
scroll to position [926, 0]
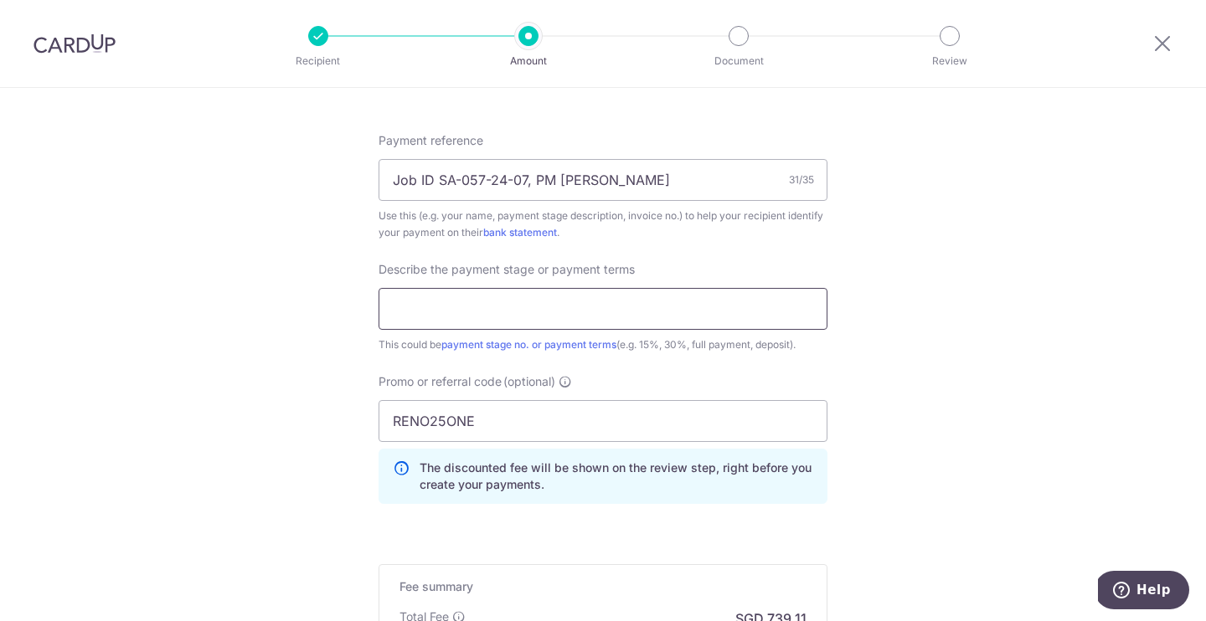
click at [615, 299] on input "text" at bounding box center [602, 309] width 449 height 42
type input "2nd payment 40% of contract sum"
click at [906, 437] on div "Tell us more about your payment Enter payment amount SGD 28,427.20 28427.20 Sel…" at bounding box center [603, 13] width 1206 height 1702
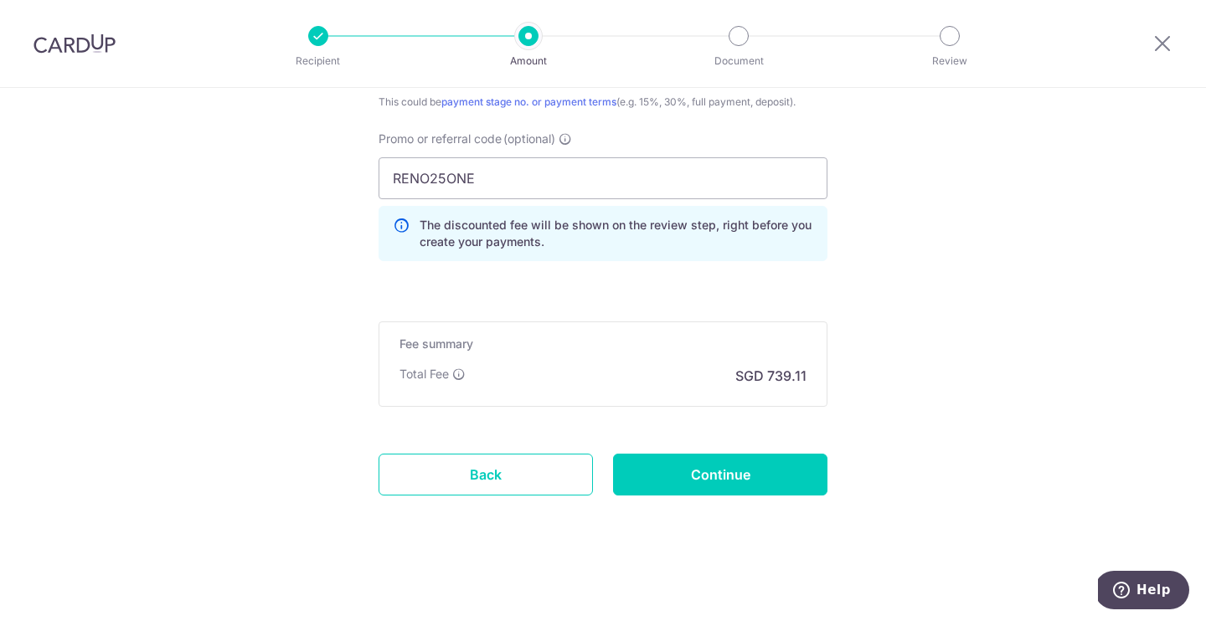
scroll to position [1169, 0]
drag, startPoint x: 705, startPoint y: 223, endPoint x: 763, endPoint y: 258, distance: 67.6
click at [763, 258] on div "The discounted fee will be shown on the review step, right before you create yo…" at bounding box center [602, 233] width 449 height 55
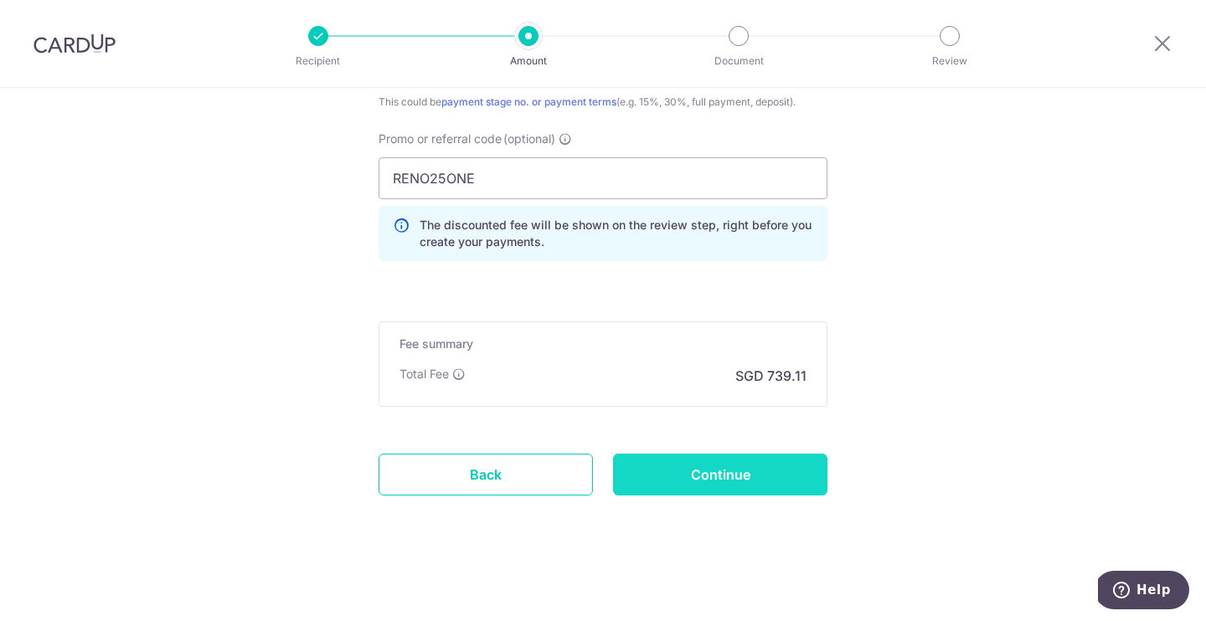
click at [703, 471] on input "Continue" at bounding box center [720, 475] width 214 height 42
type input "Create Schedule"
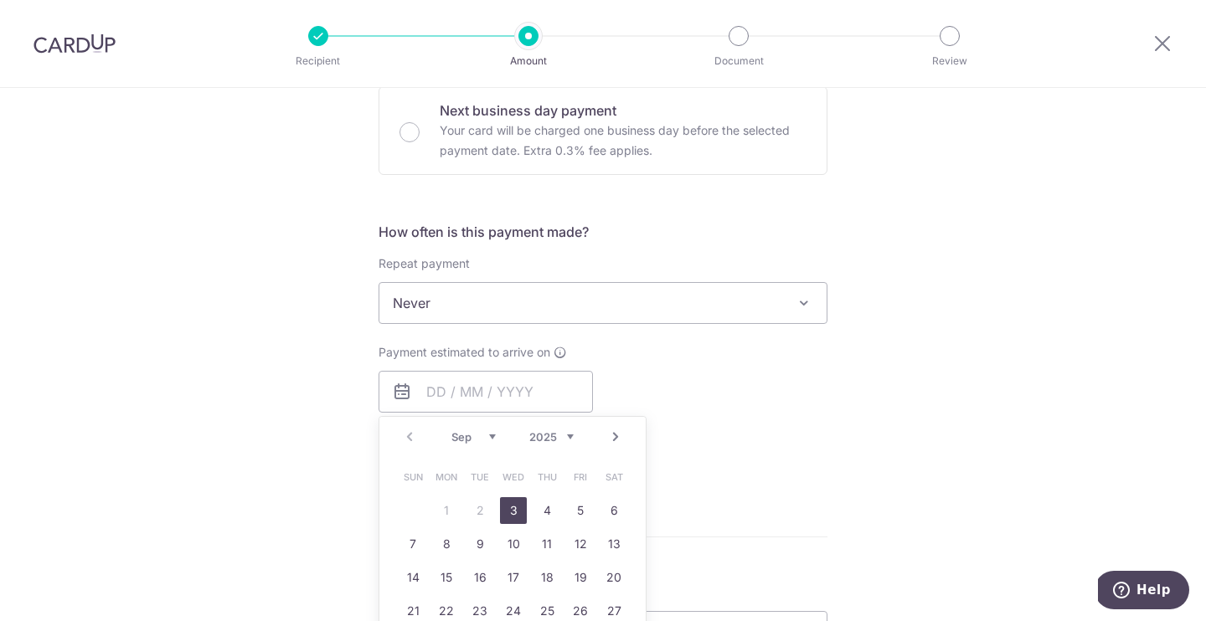
click at [517, 509] on link "3" at bounding box center [513, 510] width 27 height 27
type input "[DATE]"
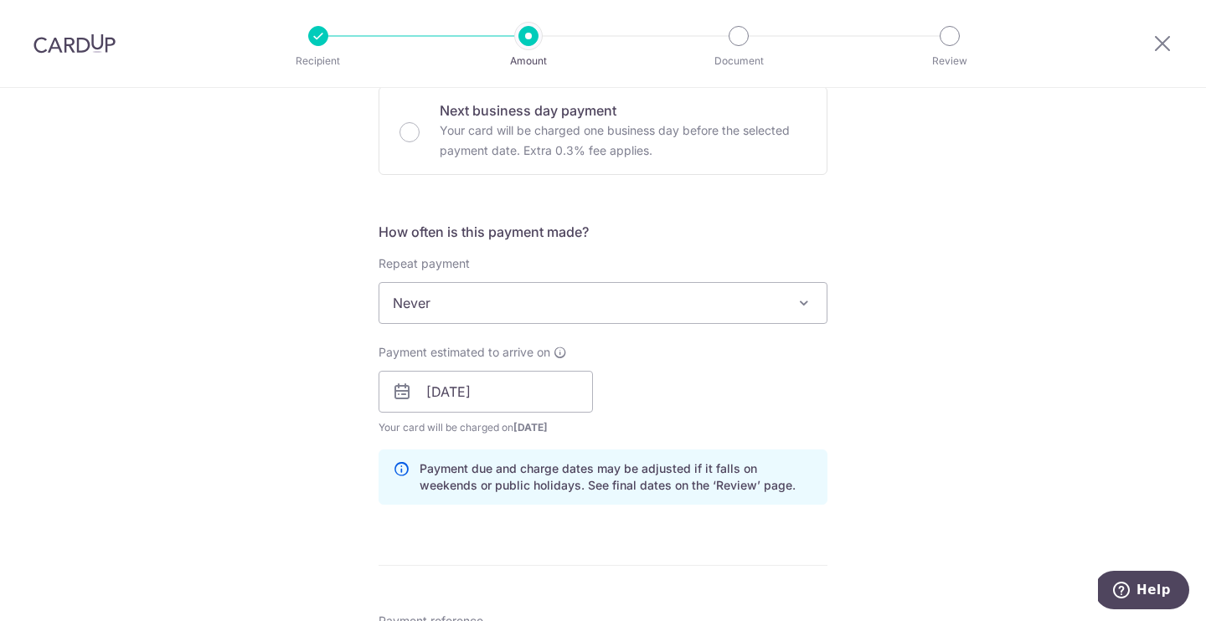
click at [976, 396] on div "Tell us more about your payment Enter payment amount SGD 28,427.20 28427.20 Sel…" at bounding box center [603, 483] width 1206 height 1818
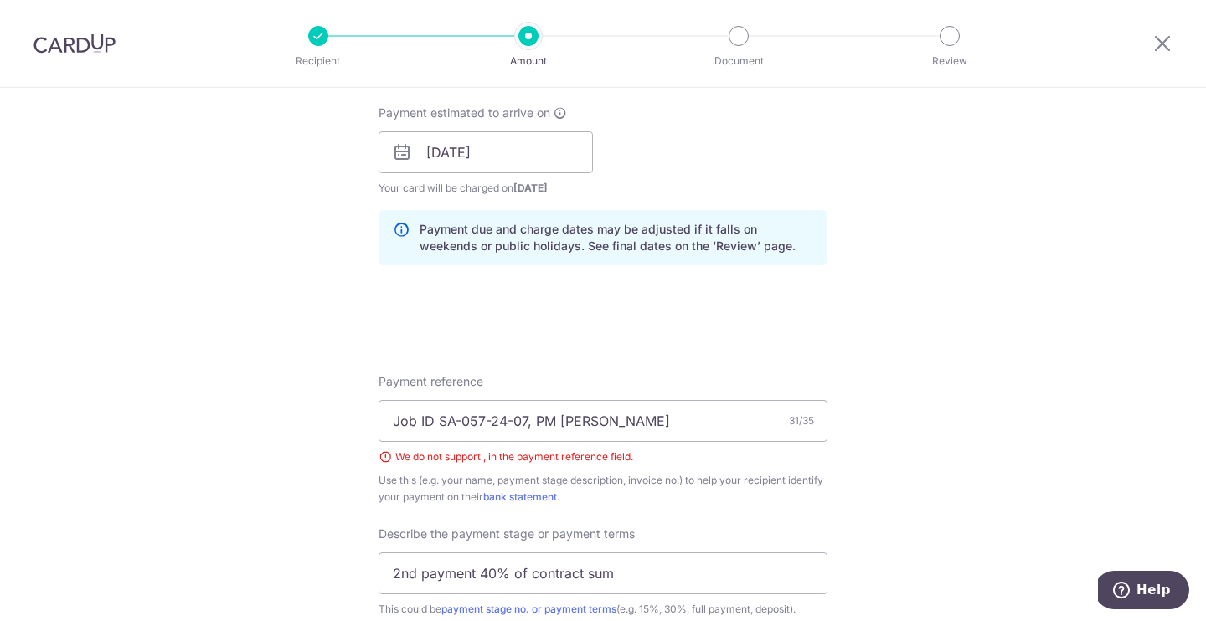
scroll to position [757, 0]
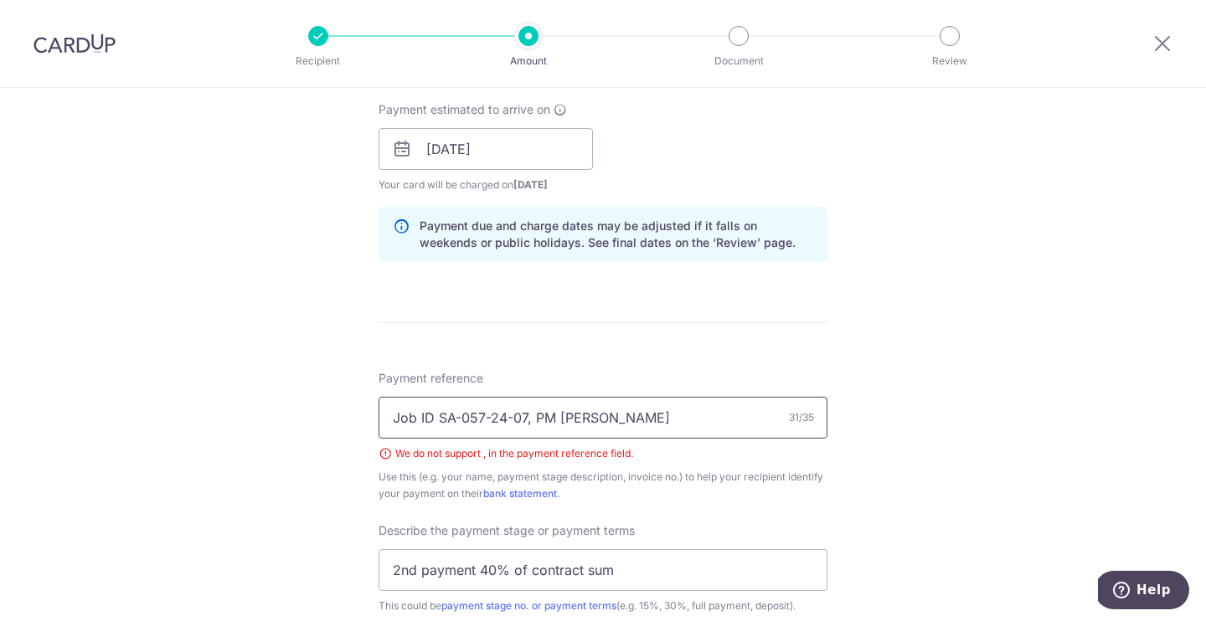
click at [527, 421] on input "Job ID SA-057-24-07, PM [PERSON_NAME]" at bounding box center [602, 418] width 449 height 42
type input "Job ID SA-057-24-07 - PM [PERSON_NAME]"
click at [1037, 500] on div "Tell us more about your payment Enter payment amount SGD 28,427.20 28427.20 Sel…" at bounding box center [603, 240] width 1206 height 1818
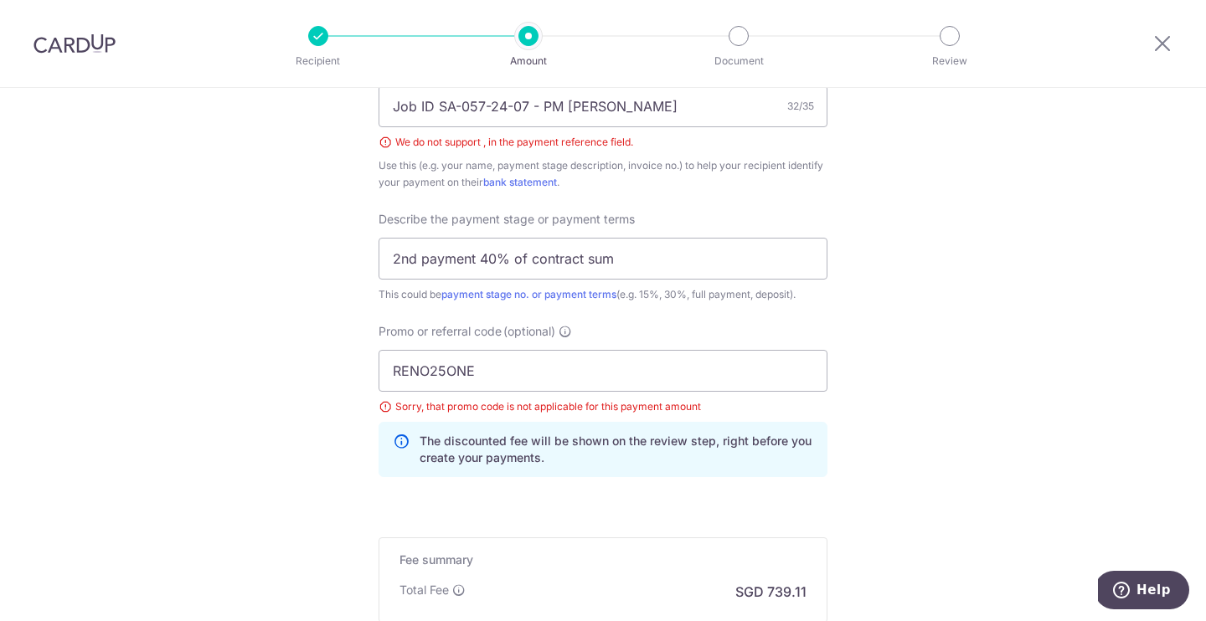
scroll to position [1211, 0]
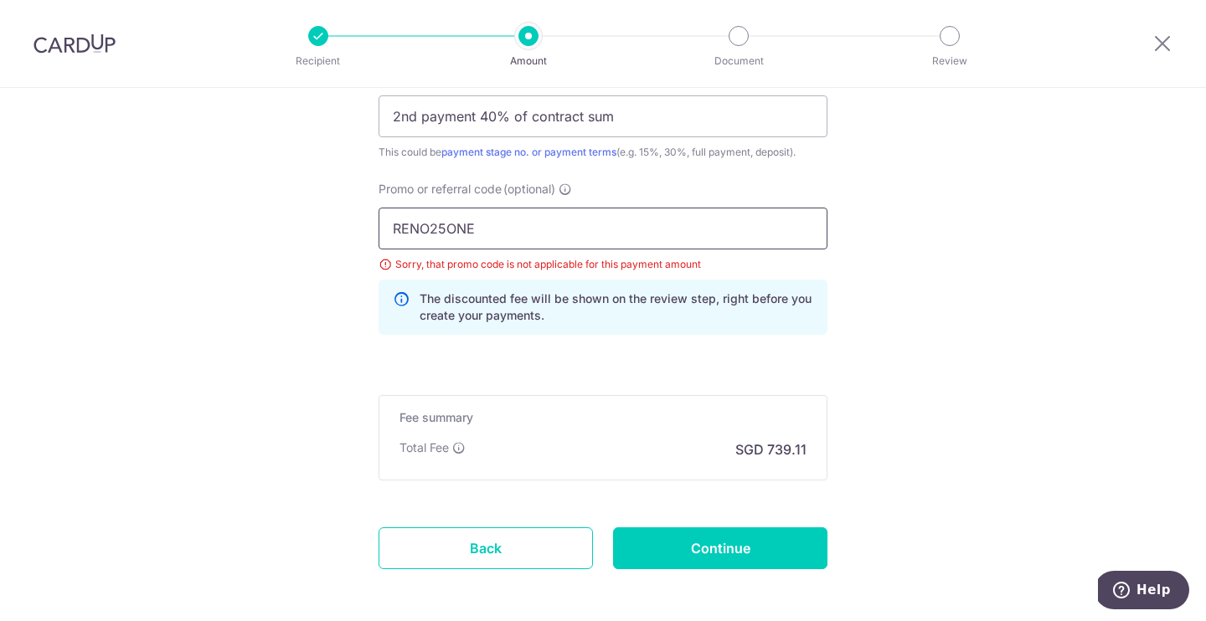
click at [573, 237] on input "RENO25ONE" at bounding box center [602, 229] width 449 height 42
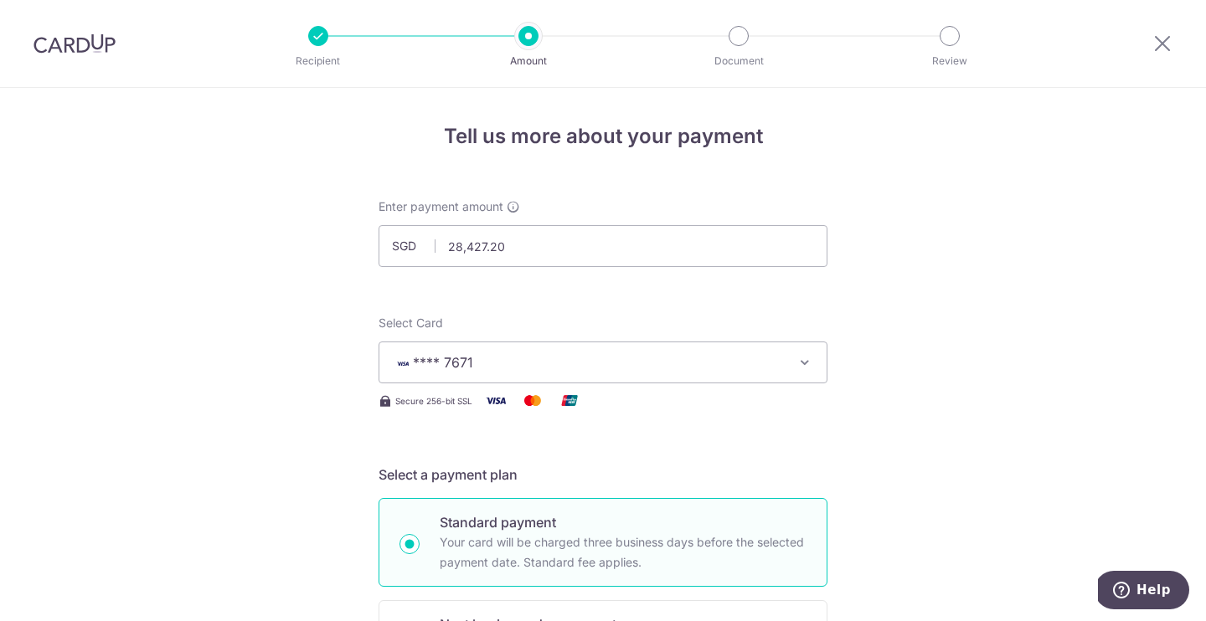
scroll to position [0, 0]
drag, startPoint x: 532, startPoint y: 252, endPoint x: 456, endPoint y: 247, distance: 76.4
click at [456, 247] on input "28,427.20" at bounding box center [602, 246] width 449 height 42
type input "20,000.00"
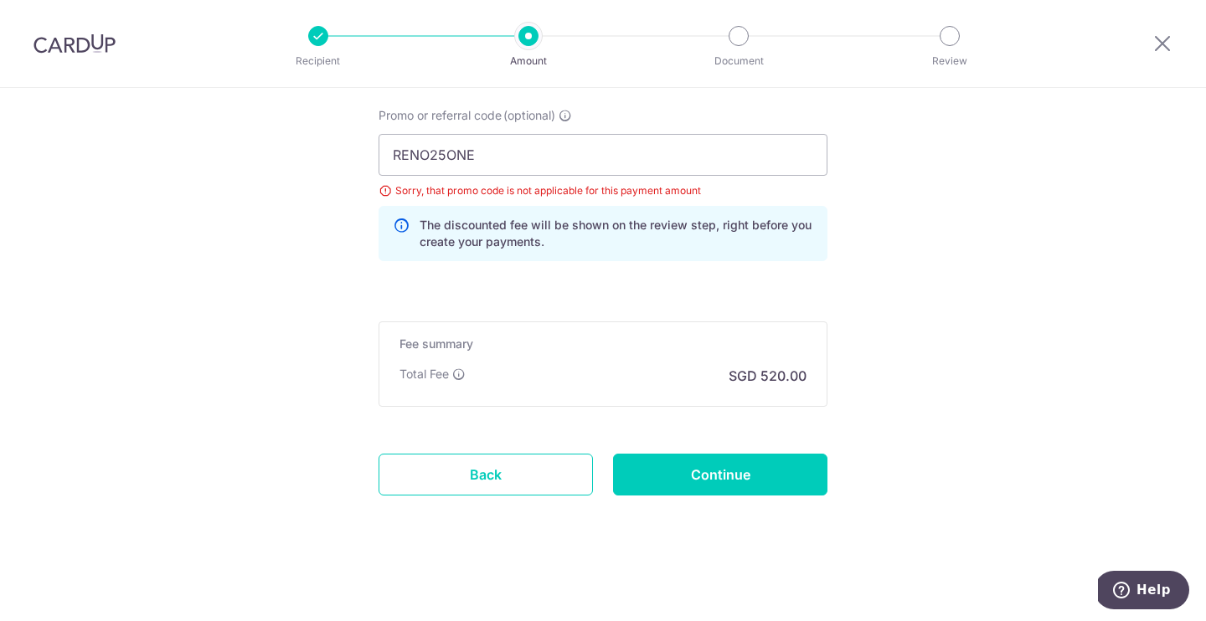
scroll to position [1284, 0]
click at [708, 476] on input "Continue" at bounding box center [720, 475] width 214 height 42
type input "Create Schedule"
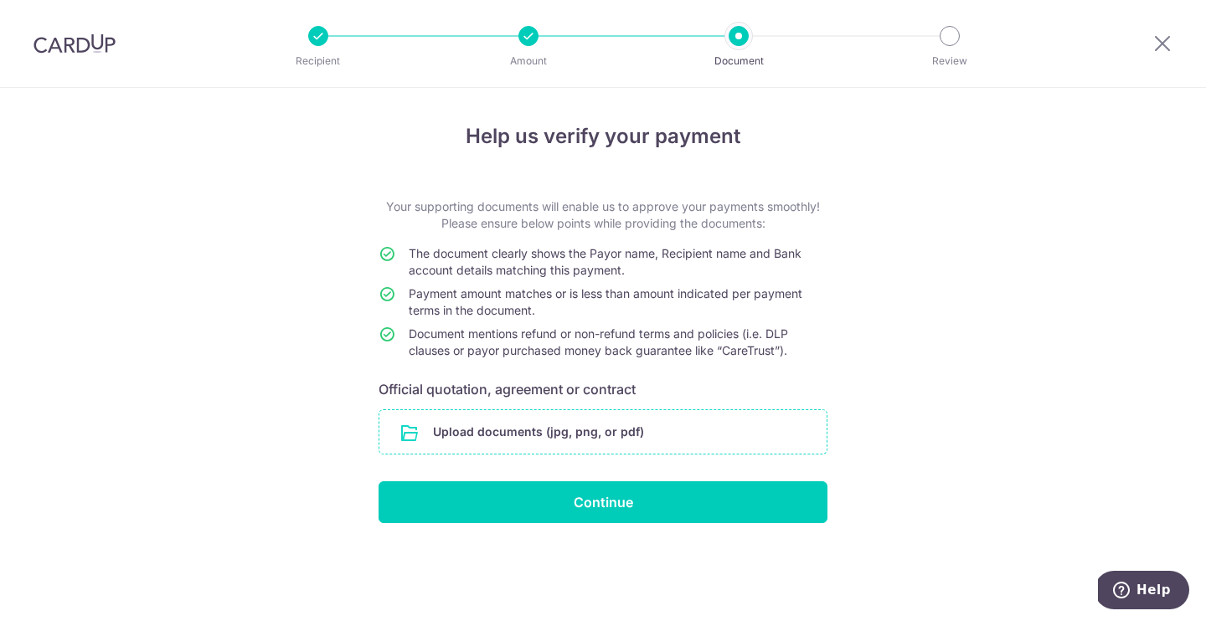
click at [667, 418] on input "file" at bounding box center [602, 432] width 447 height 44
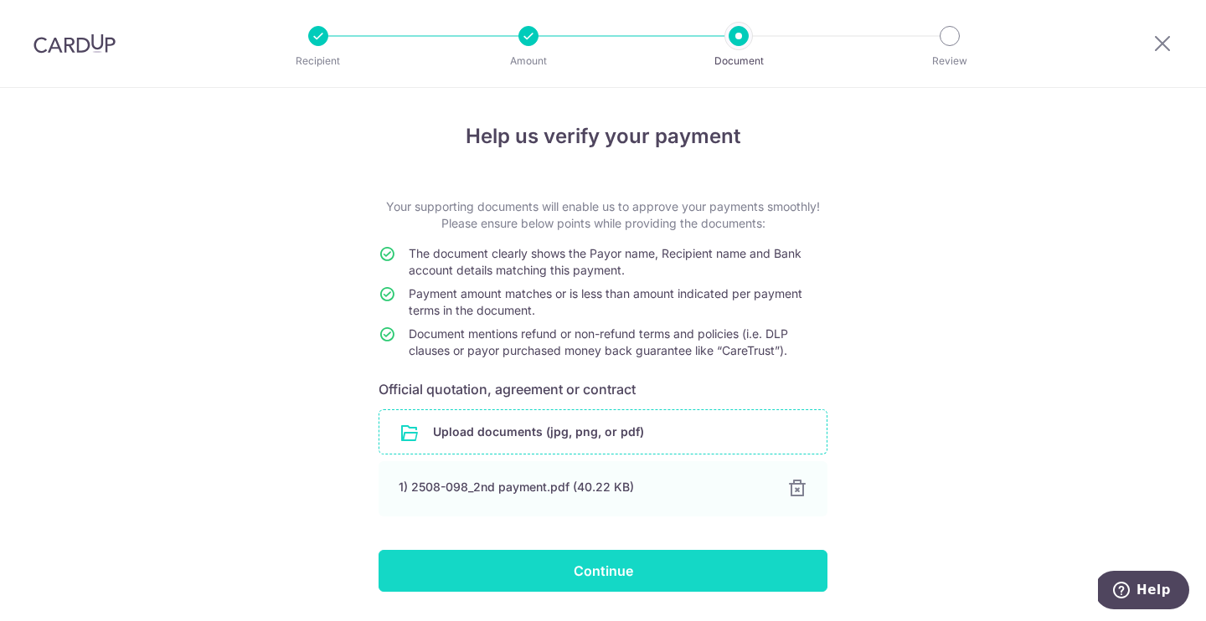
click at [618, 558] on input "Continue" at bounding box center [602, 571] width 449 height 42
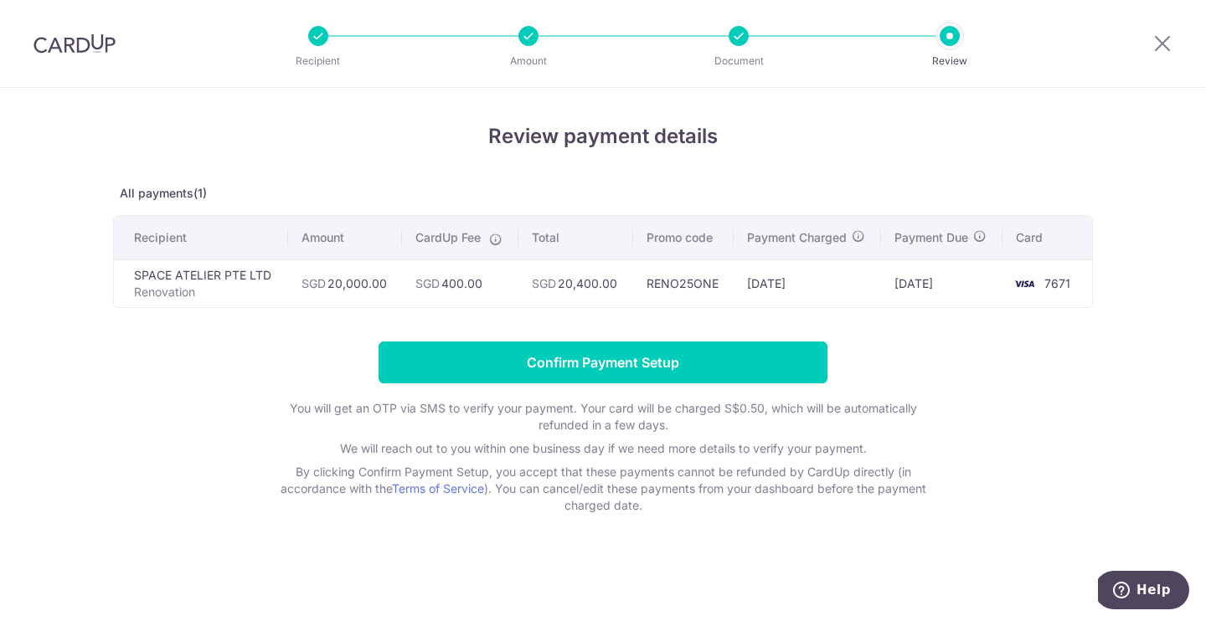
drag, startPoint x: 687, startPoint y: 278, endPoint x: 705, endPoint y: 281, distance: 18.6
click at [705, 281] on td "RENO25ONE" at bounding box center [683, 284] width 100 height 48
click at [1153, 49] on icon at bounding box center [1162, 43] width 20 height 21
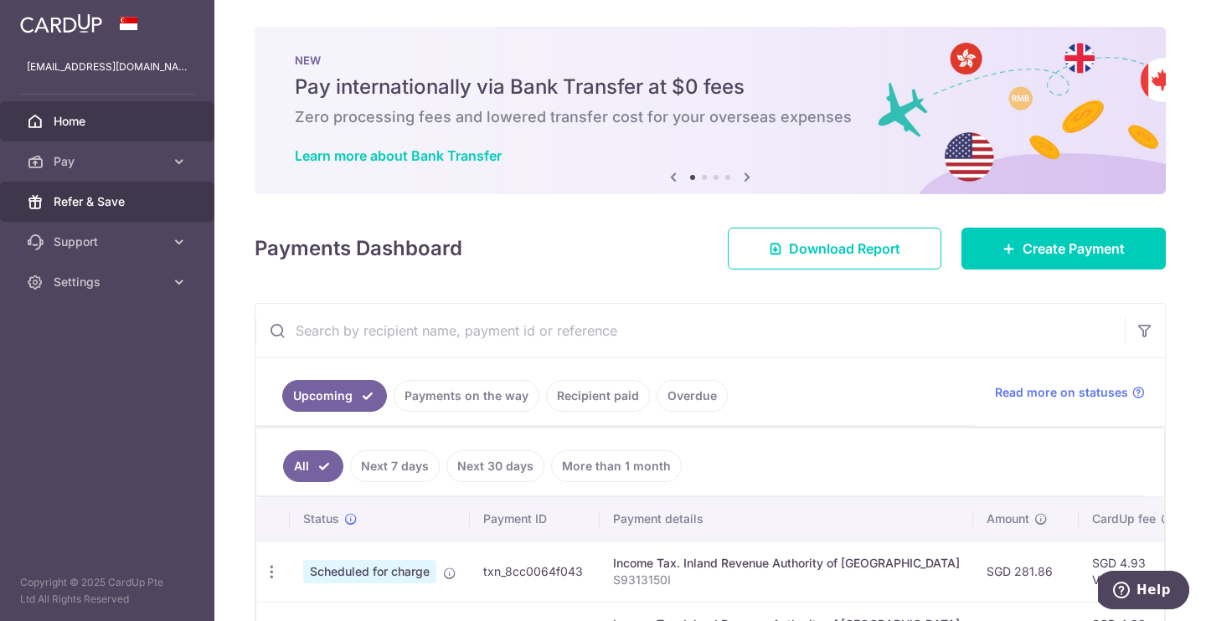
click at [125, 209] on span "Refer & Save" at bounding box center [109, 201] width 111 height 17
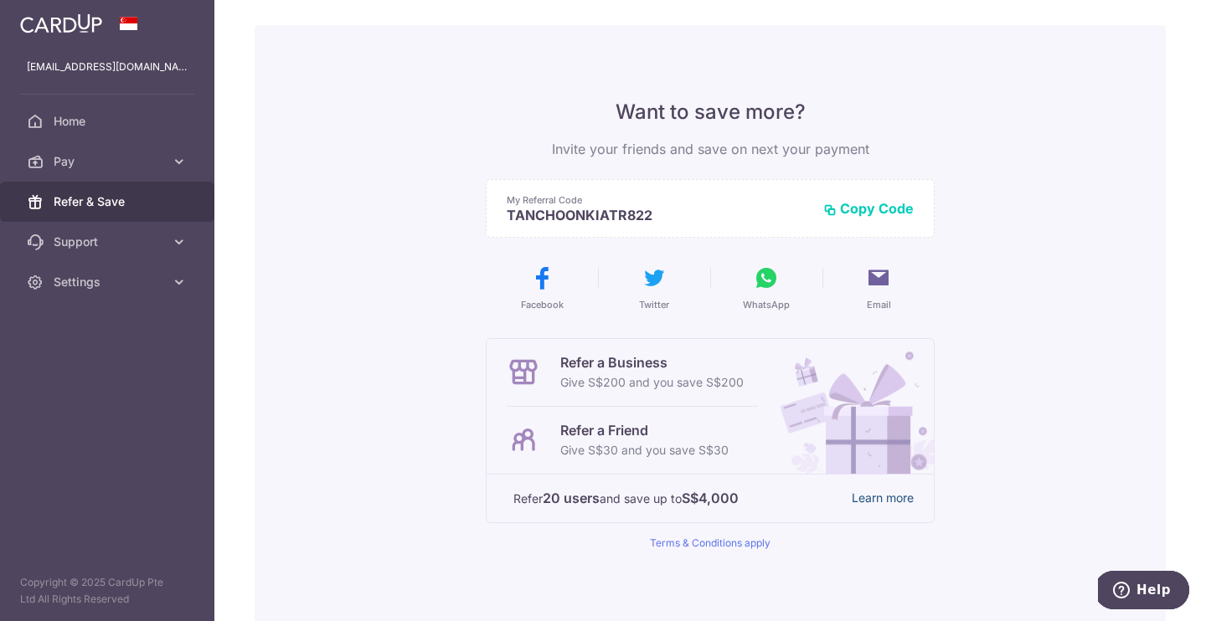
scroll to position [65, 0]
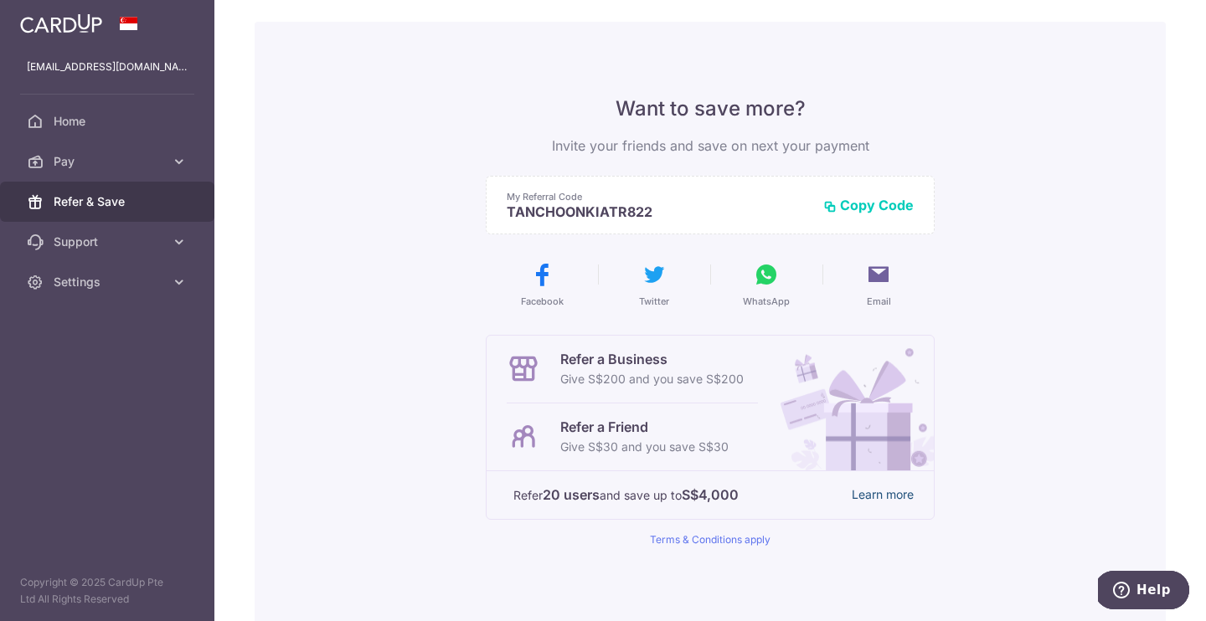
click at [862, 494] on link "Learn more" at bounding box center [883, 495] width 62 height 21
click at [70, 121] on span "Home" at bounding box center [109, 121] width 111 height 17
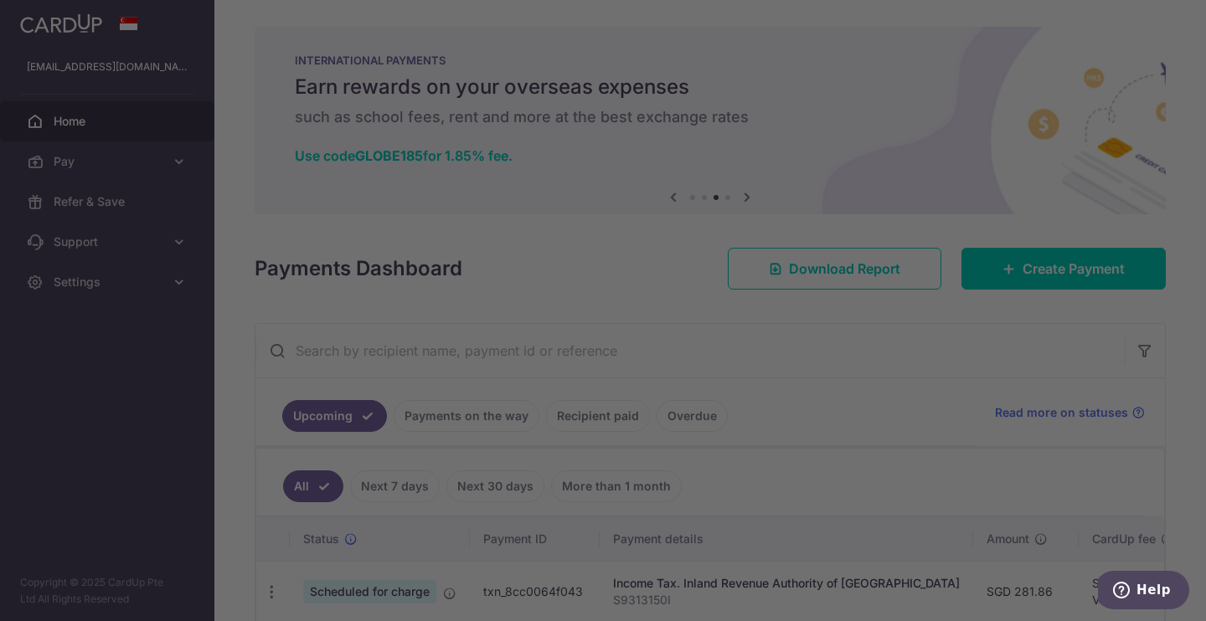
click at [350, 144] on div at bounding box center [608, 313] width 1217 height 627
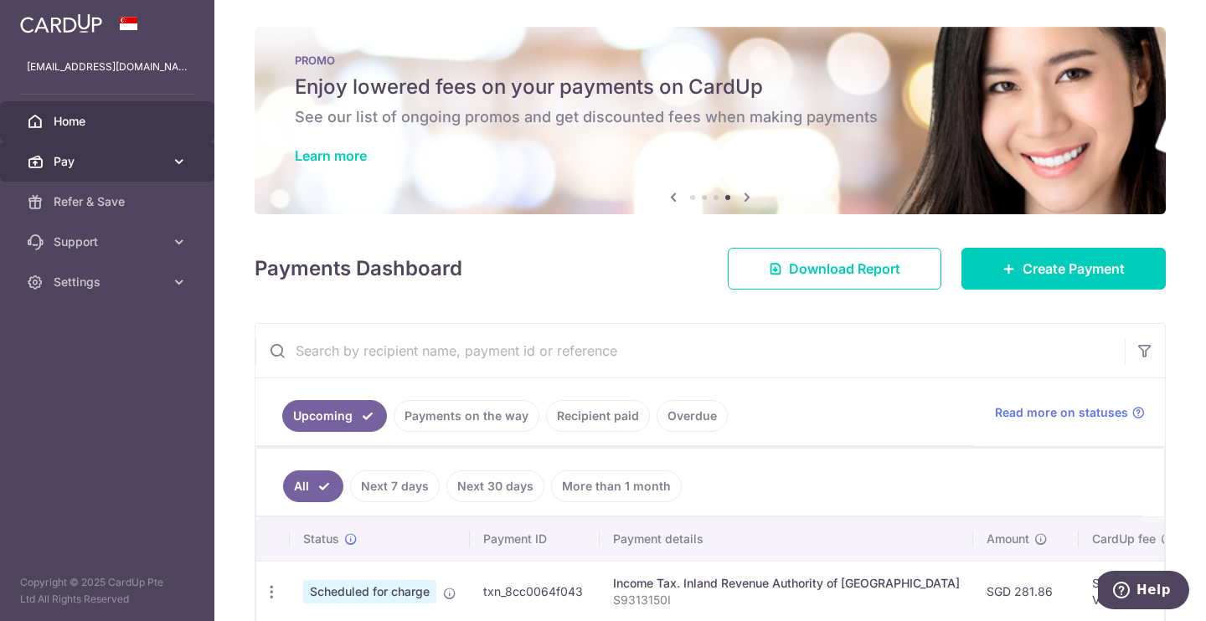
click at [178, 158] on icon at bounding box center [179, 161] width 17 height 17
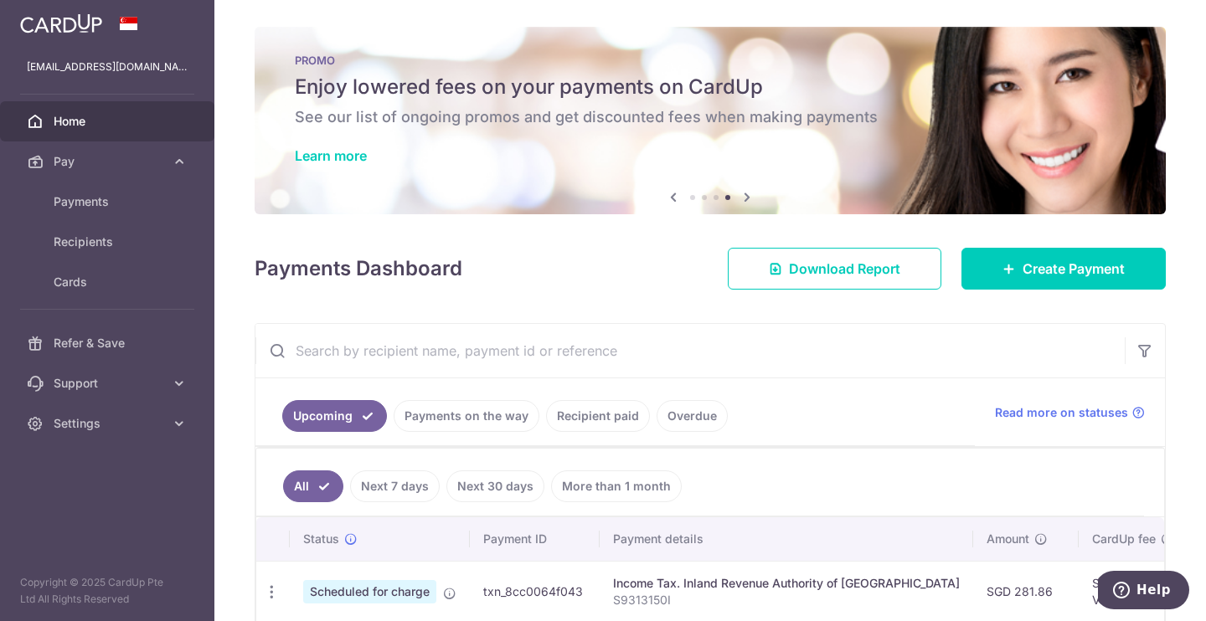
click at [744, 196] on icon at bounding box center [747, 197] width 20 height 21
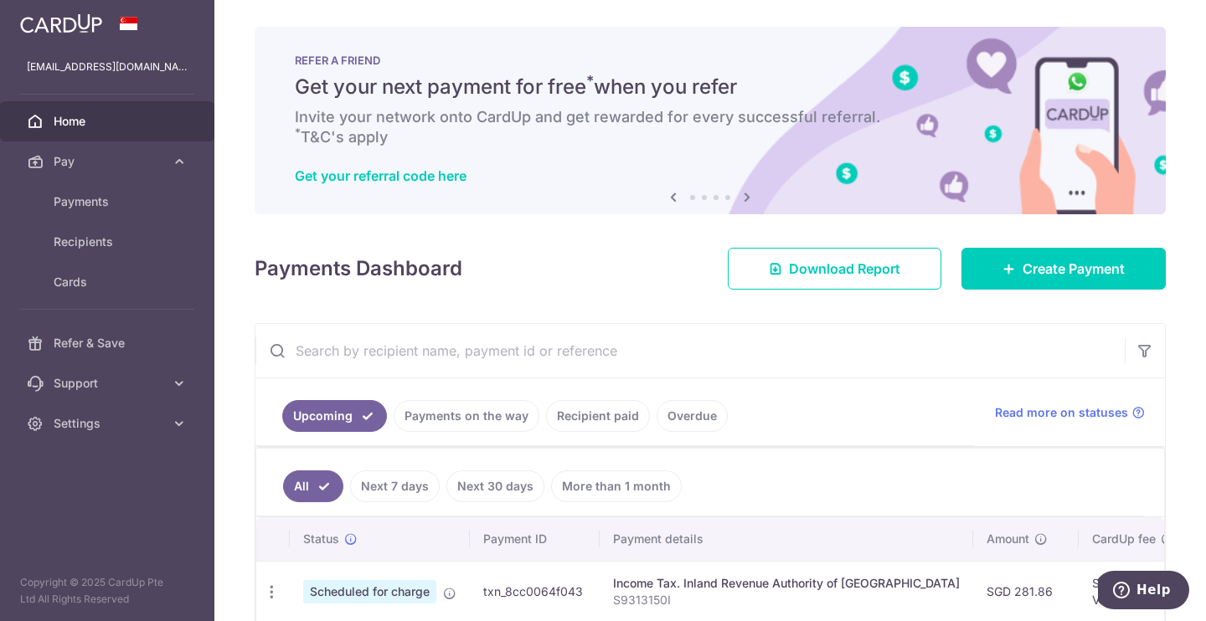
click at [744, 193] on icon at bounding box center [747, 197] width 20 height 21
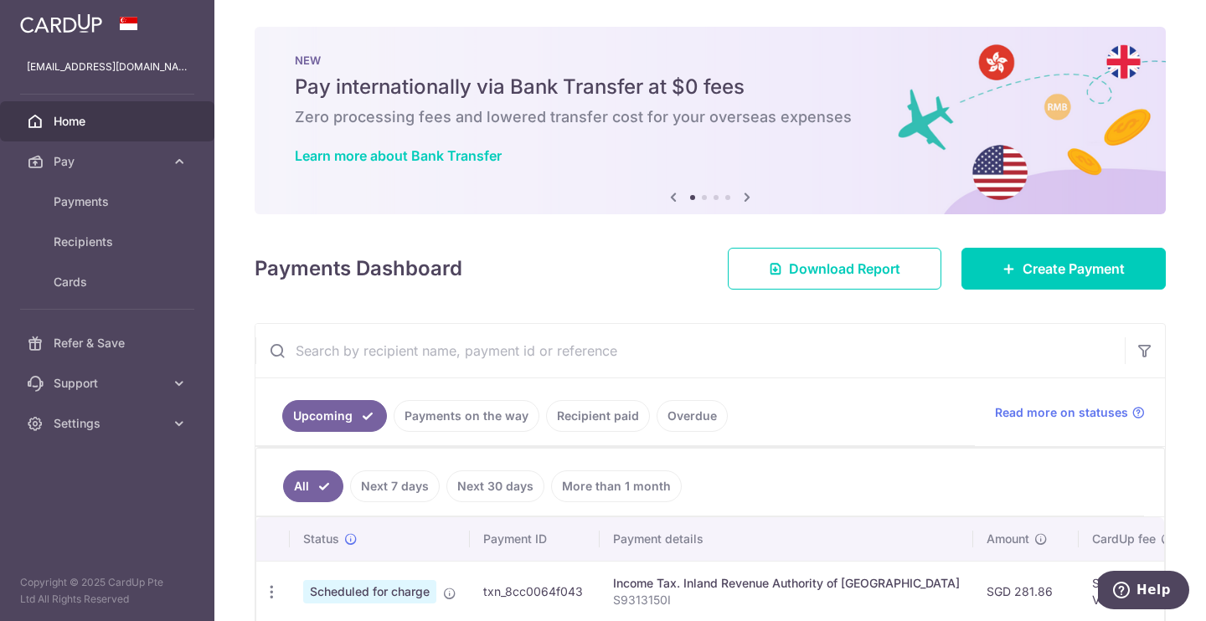
click at [744, 193] on icon at bounding box center [747, 197] width 20 height 21
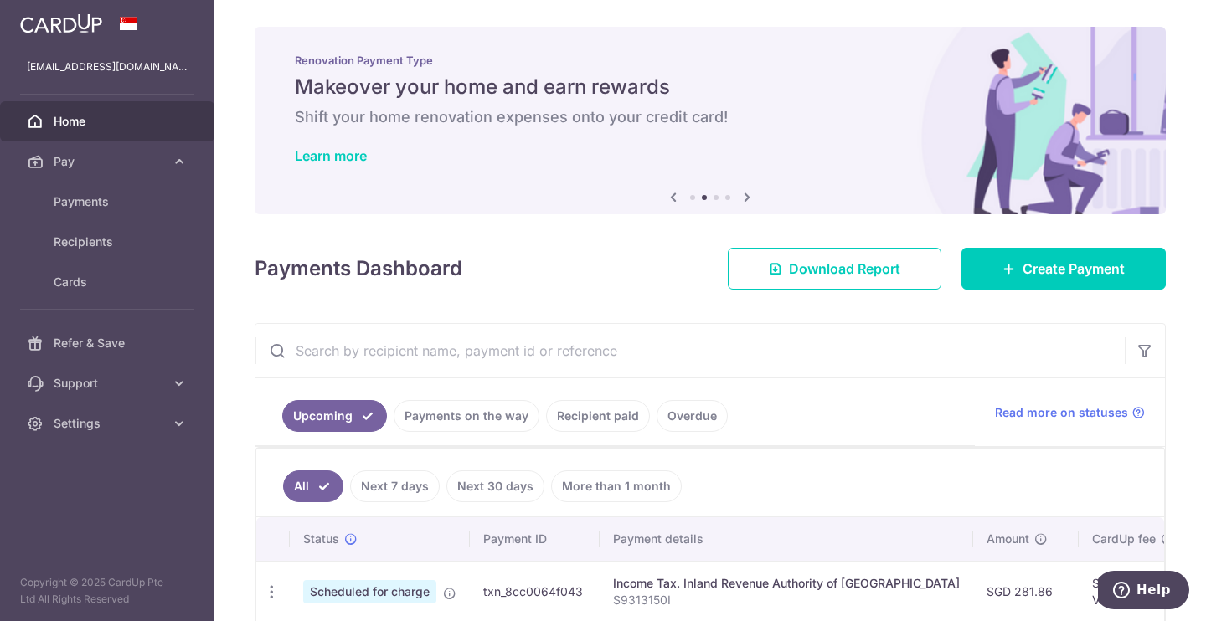
click at [744, 193] on icon at bounding box center [747, 197] width 20 height 21
